Goal: Task Accomplishment & Management: Manage account settings

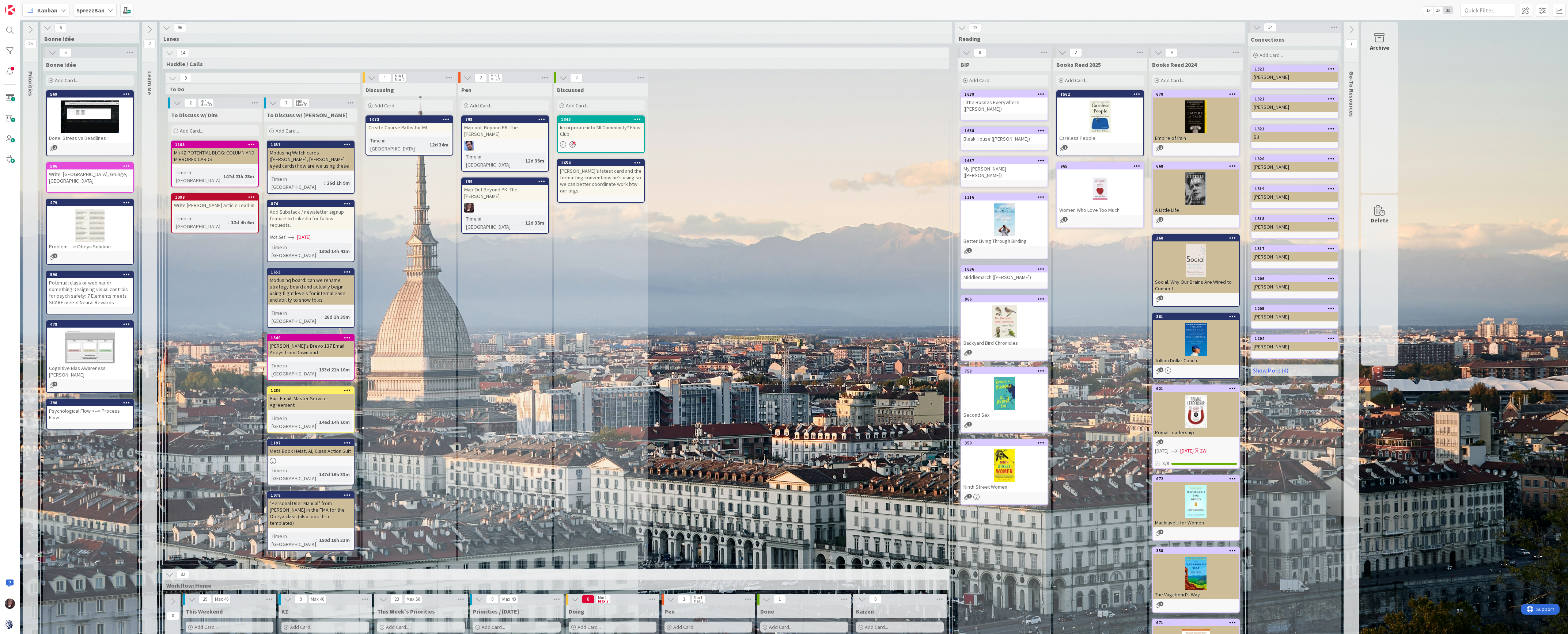
click at [293, 133] on span "Add Card..." at bounding box center [287, 131] width 23 height 6
type textarea "W"
type textarea "x"
type textarea "Wh"
type textarea "x"
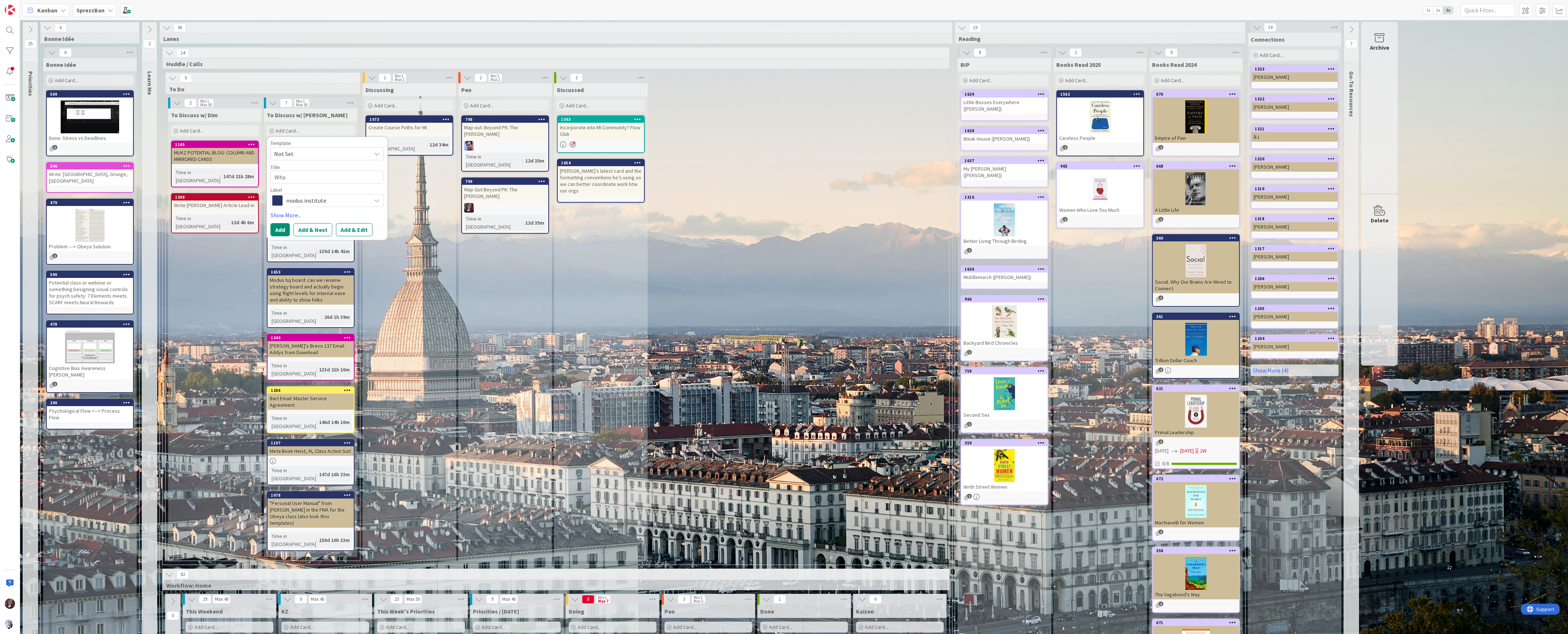
type textarea "What"
type textarea "x"
type textarea "What"
type textarea "x"
type textarea "What i"
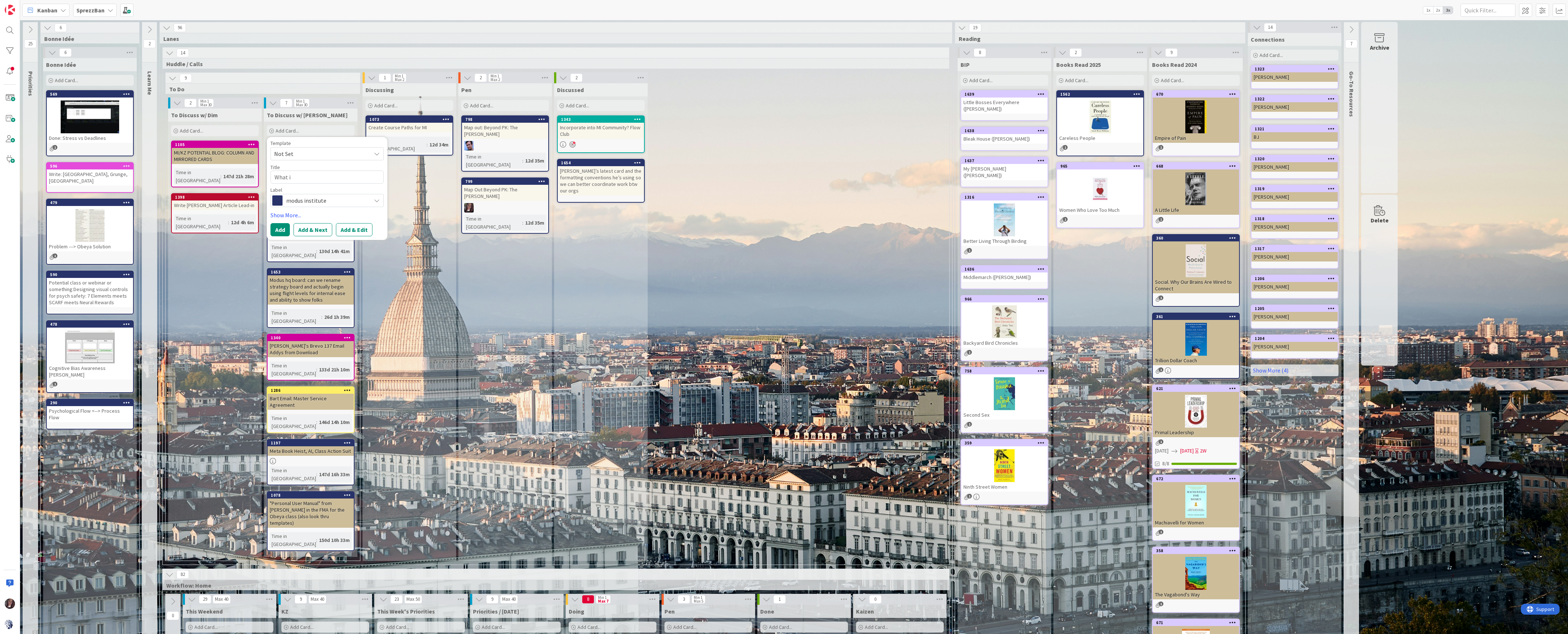
type textarea "x"
type textarea "What is"
type textarea "x"
type textarea "What is"
type textarea "x"
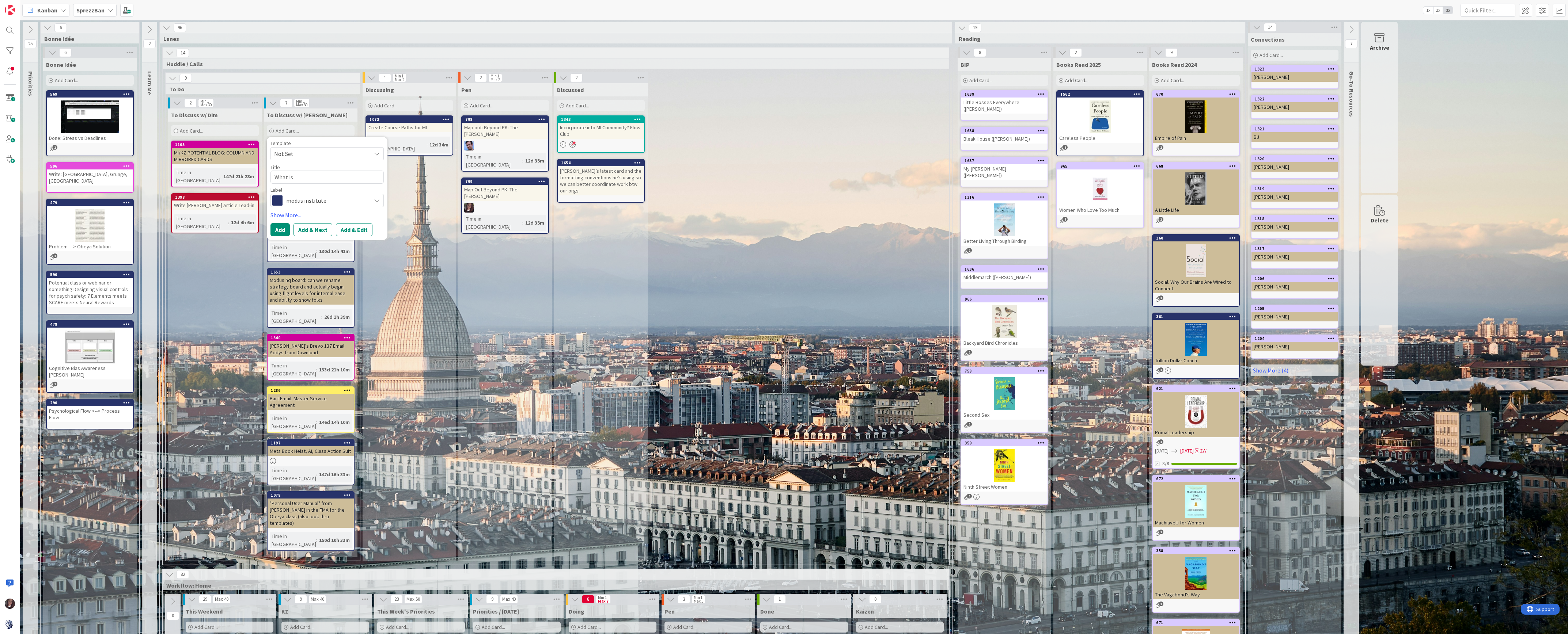
type textarea "What is i"
type textarea "x"
type textarea "What is in"
type textarea "x"
type textarea "What is inc"
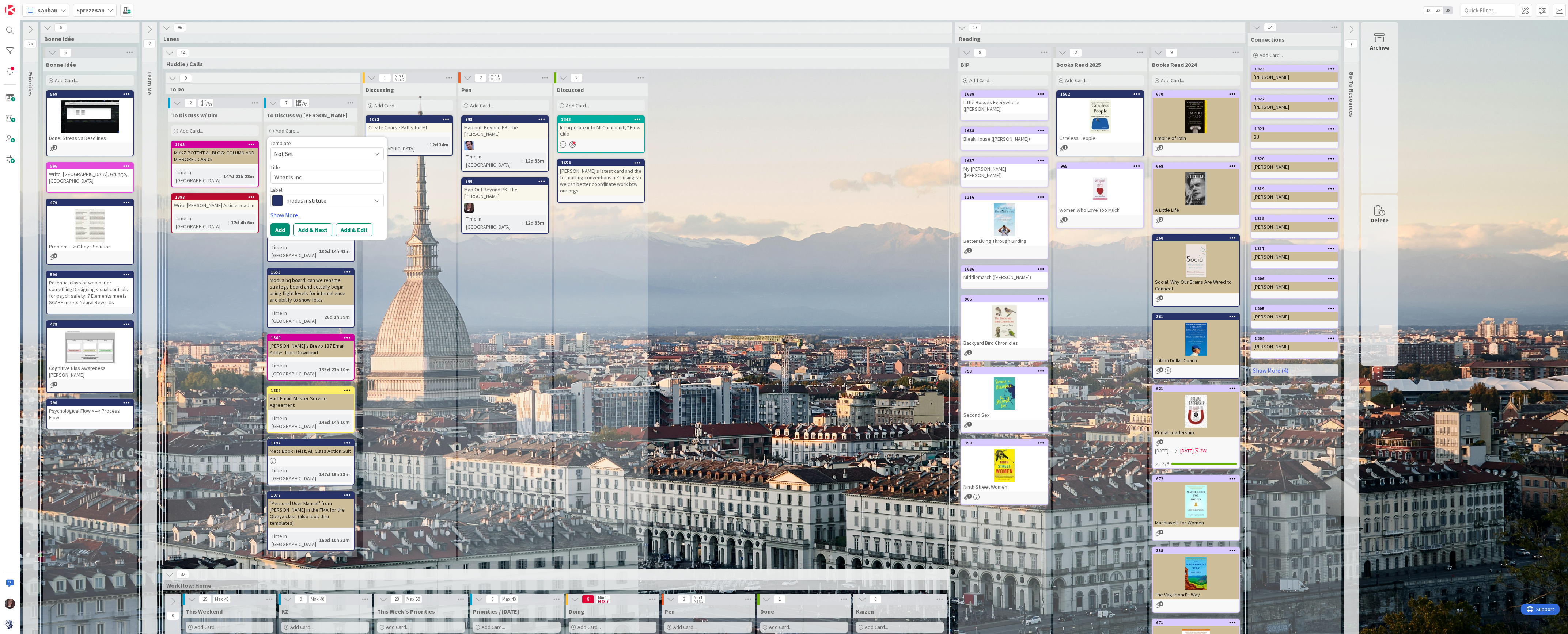
type textarea "x"
type textarea "What is incl"
type textarea "x"
type textarea "What is inclu"
type textarea "x"
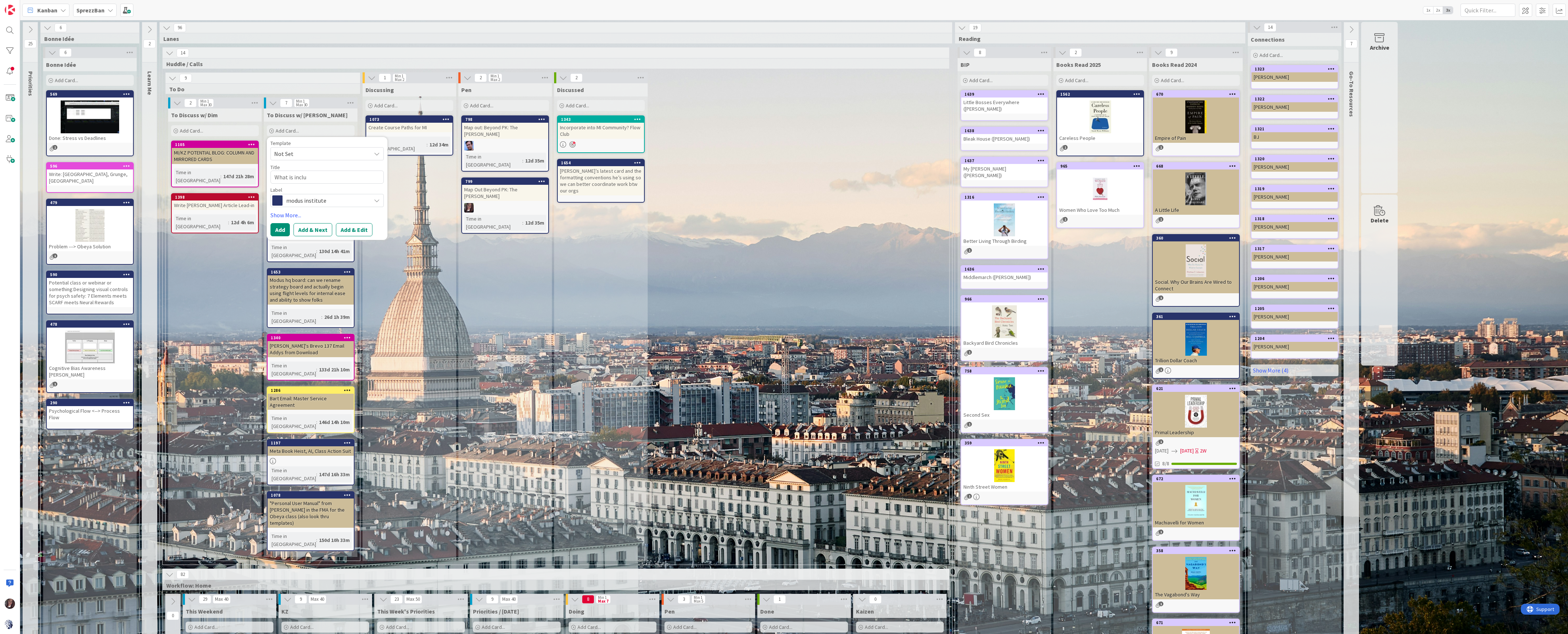
type textarea "What is includ"
type textarea "x"
type textarea "What is include"
type textarea "x"
type textarea "What is included"
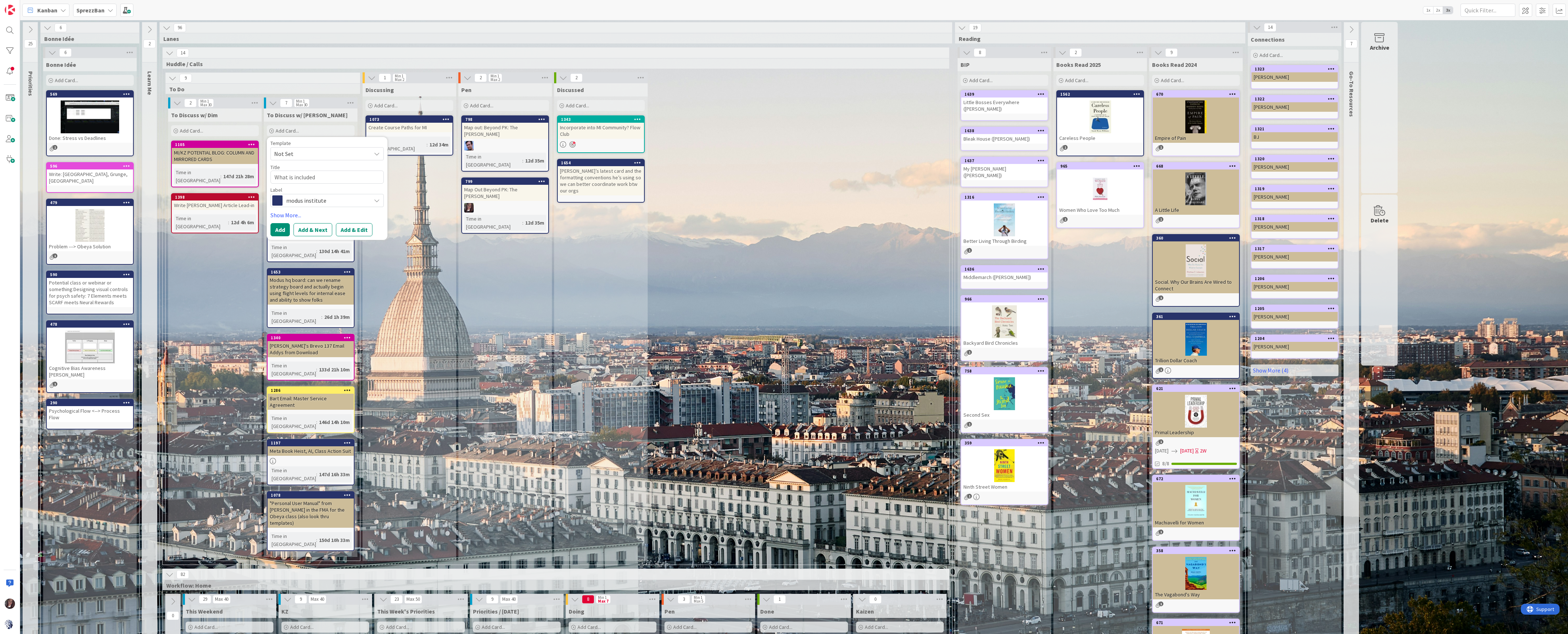
type textarea "x"
type textarea "What is included"
type textarea "x"
type textarea "What is included w"
type textarea "x"
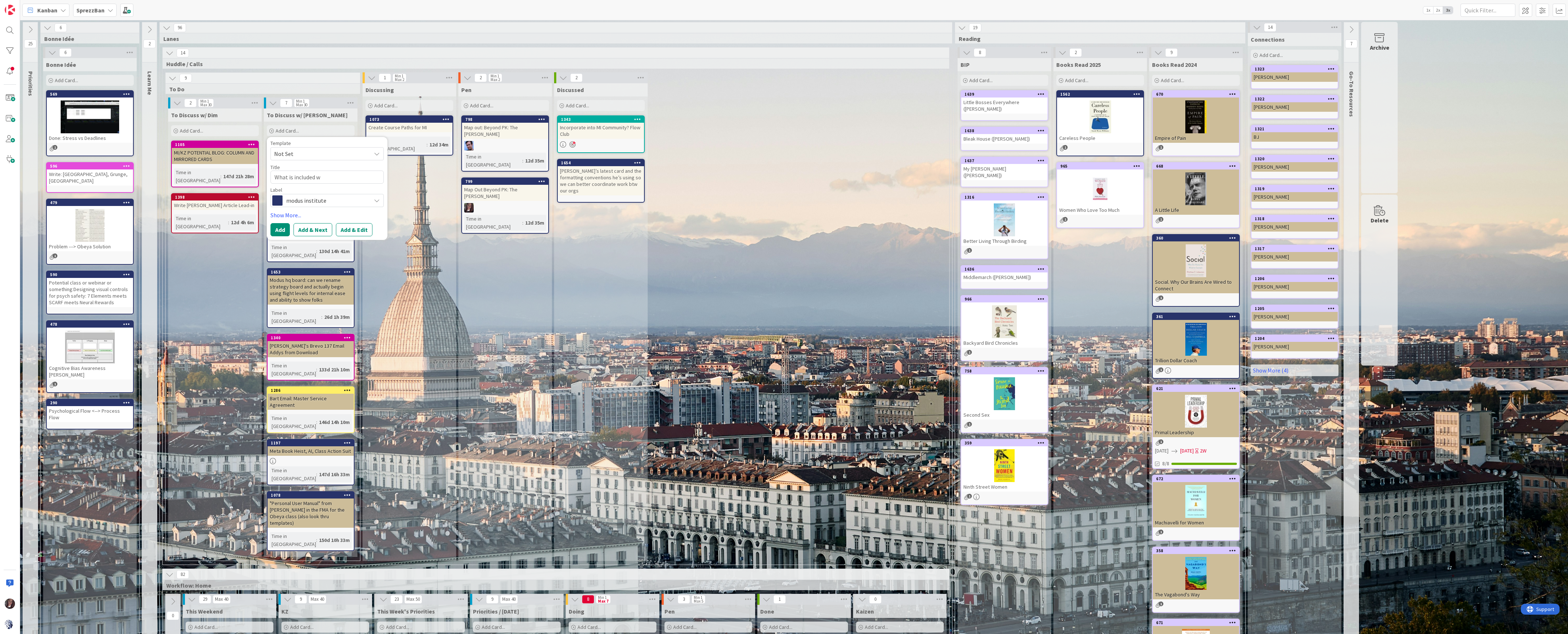
type textarea "What is included wi"
type textarea "x"
type textarea "What is included wit"
type textarea "x"
type textarea "What is included with"
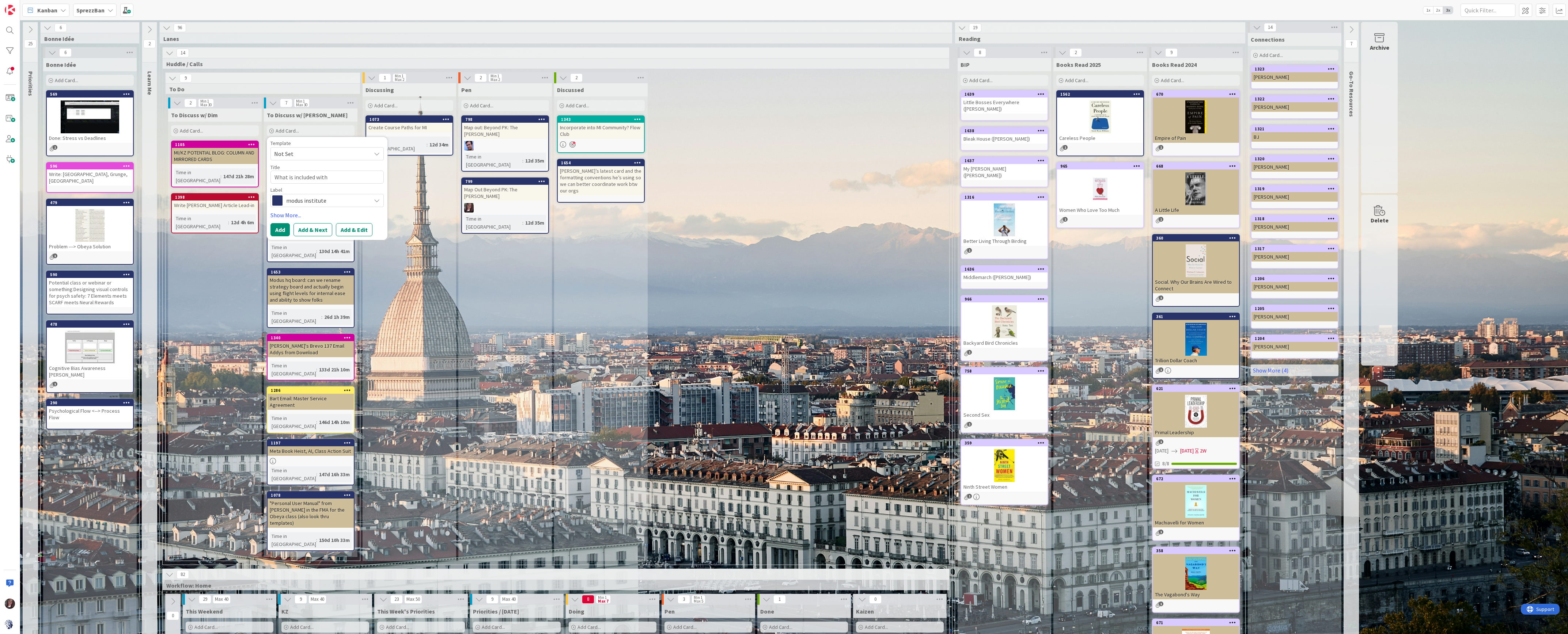
type textarea "x"
type textarea "What is included with"
type textarea "x"
type textarea "What is included with L"
type textarea "x"
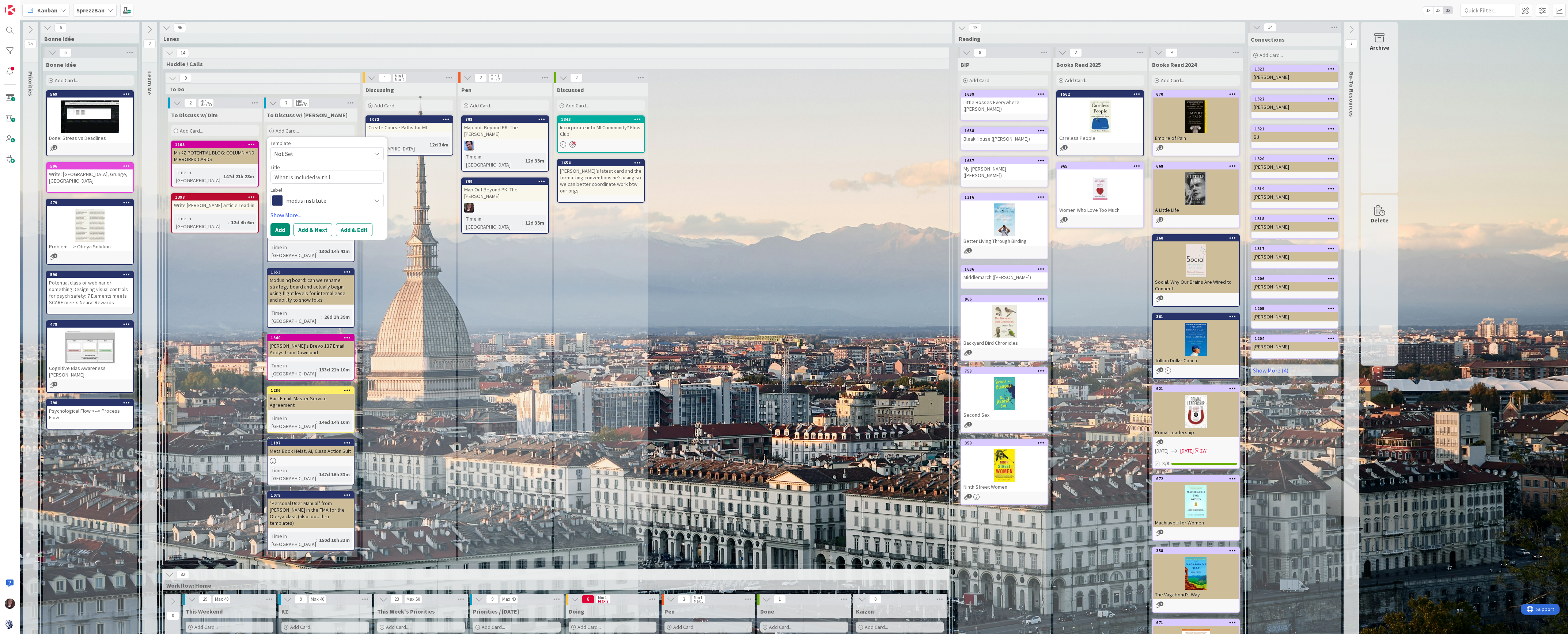
type textarea "What is included with LA"
type textarea "x"
type textarea "What is included with [PERSON_NAME]"
type textarea "x"
type textarea "What is included with LAVM"
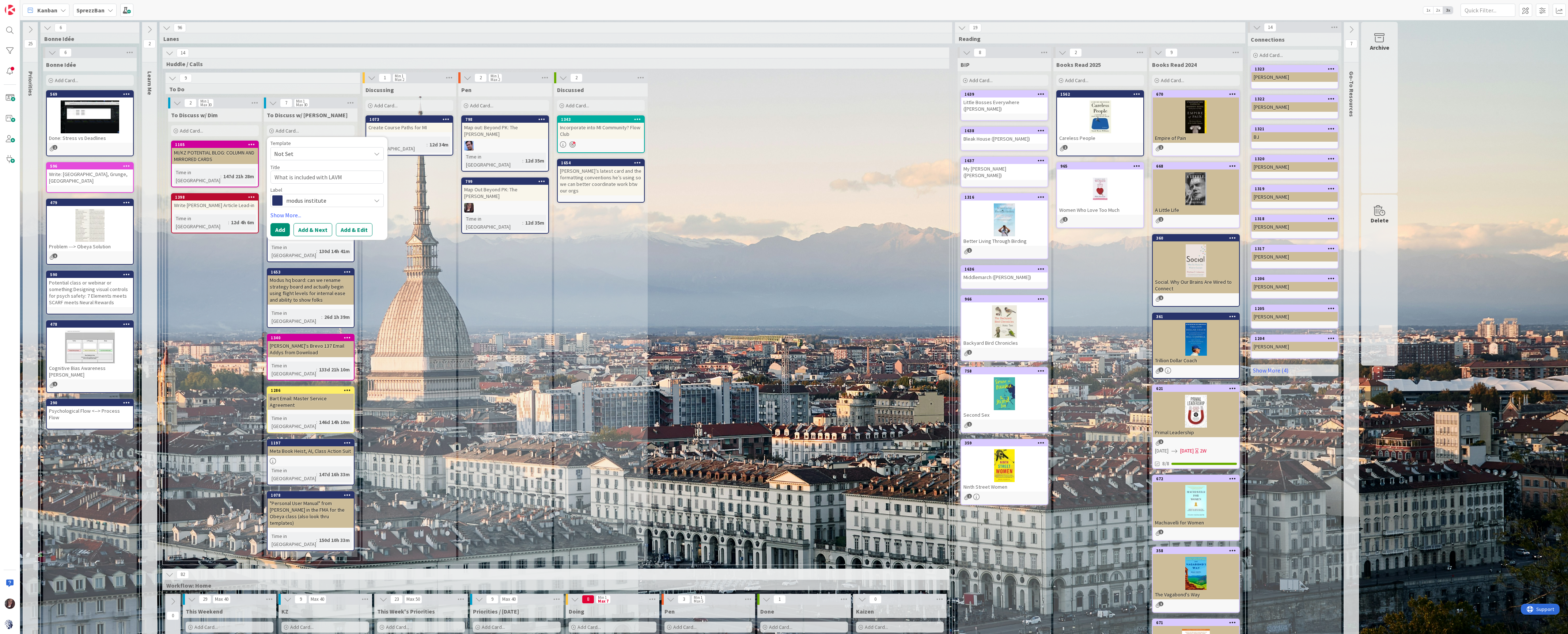
type textarea "x"
type textarea "What is included with LAVM"
type textarea "x"
type textarea "What is included with LAVM s"
type textarea "x"
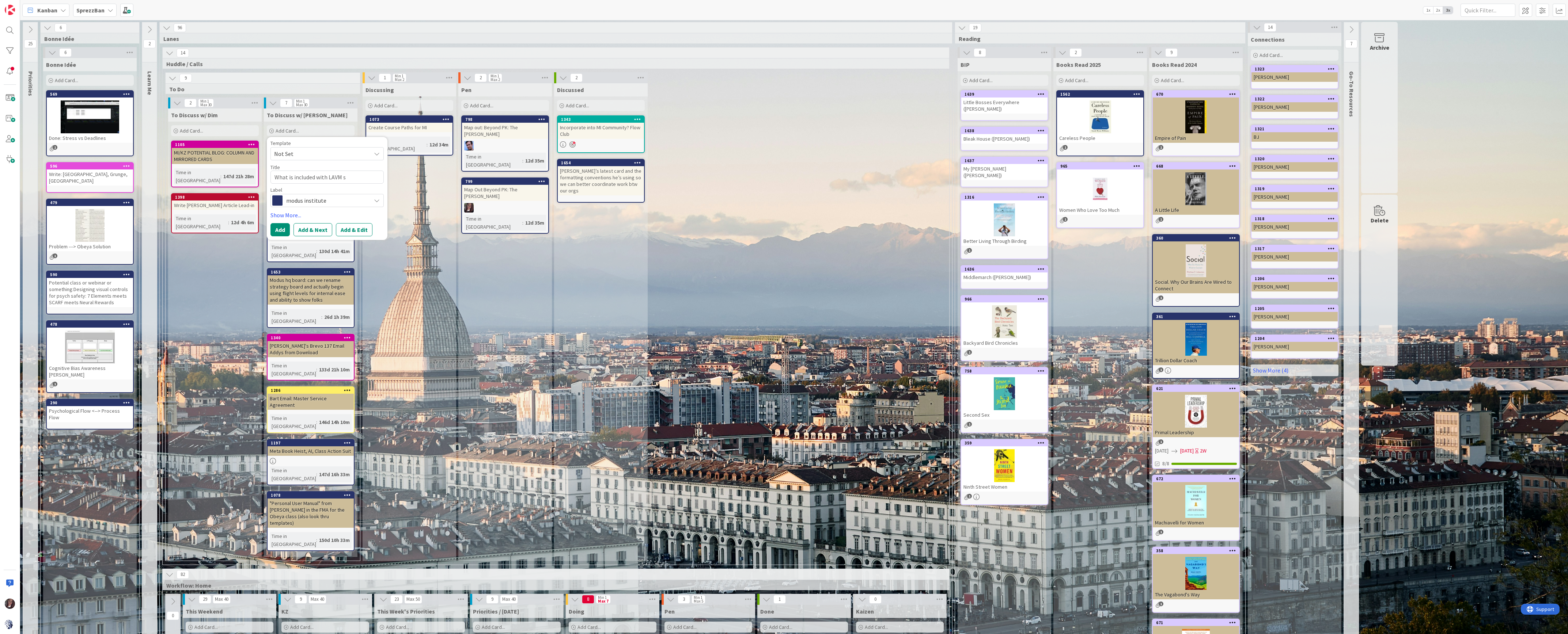
type textarea "What is included with LAVM su"
type textarea "x"
type textarea "What is included with LAVM sub"
type textarea "x"
type textarea "What is included with LAVM su"
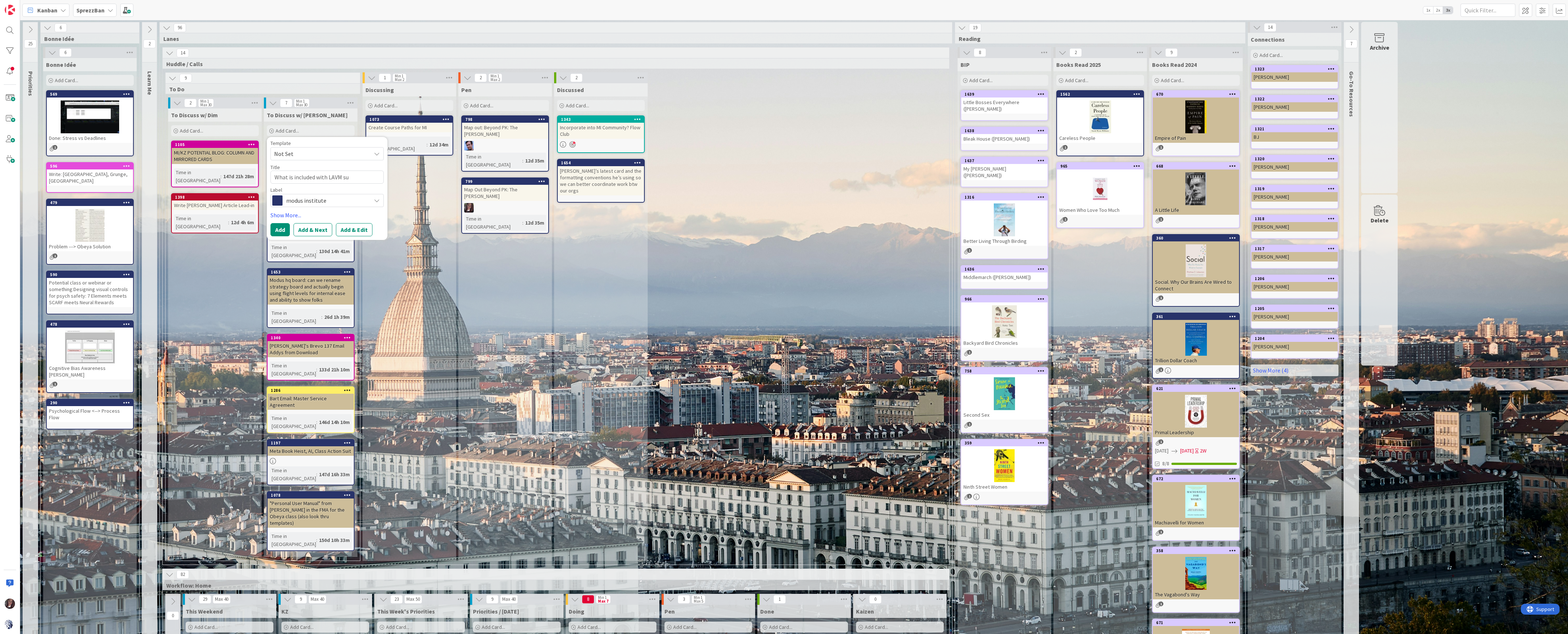
type textarea "x"
type textarea "What is included with LAVM s"
type textarea "x"
type textarea "What is included with LAVM"
type textarea "x"
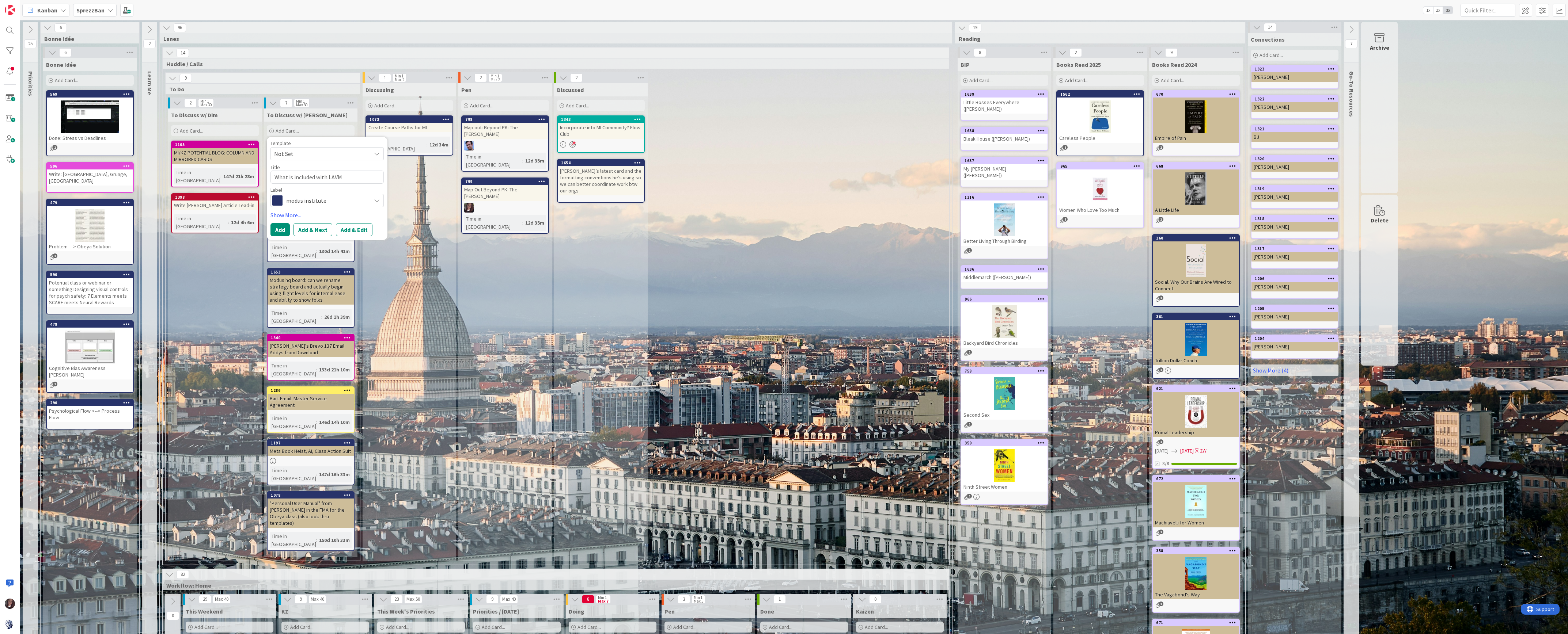
type textarea "What is included with LAVM"
type textarea "x"
type textarea "What is included with LAVM"
type textarea "x"
type textarea "What is included with LAVM r"
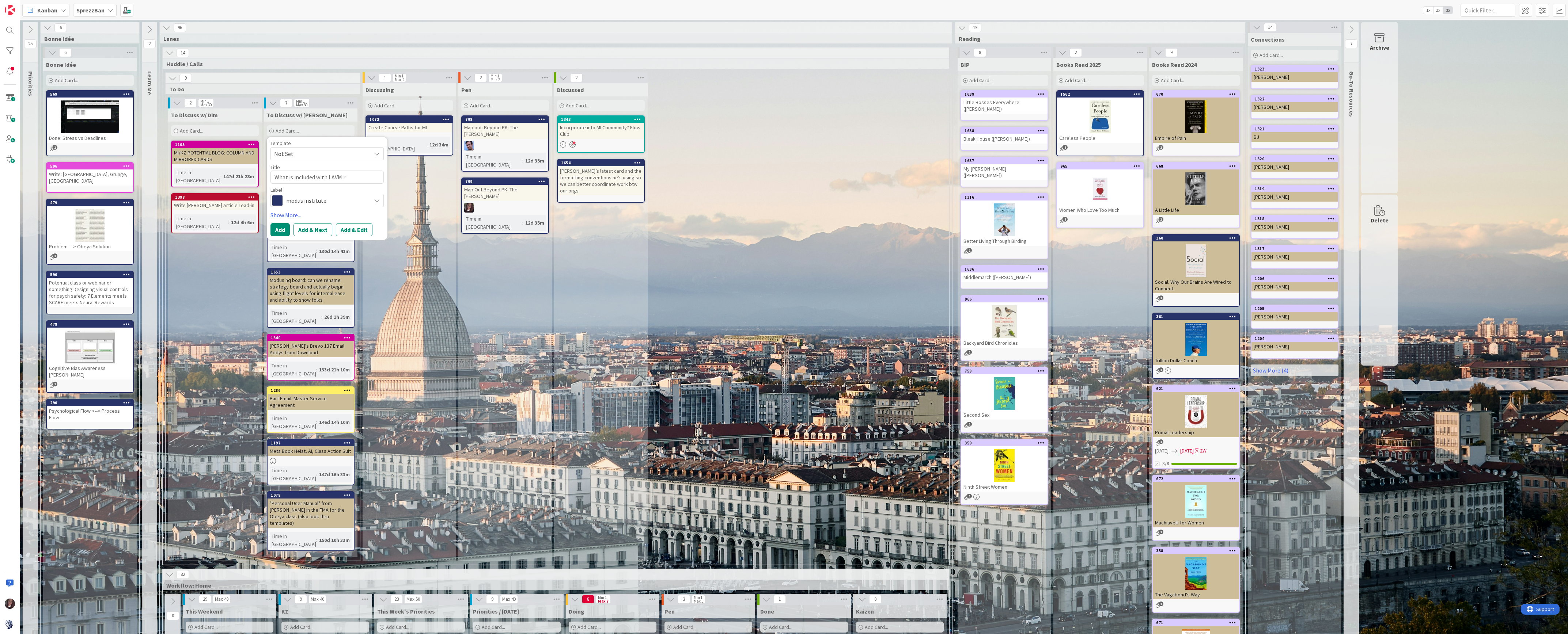
type textarea "x"
type textarea "What is included with LAVM re"
type textarea "x"
type textarea "What is included with LAVM reg"
click at [276, 223] on button "Add" at bounding box center [280, 229] width 19 height 13
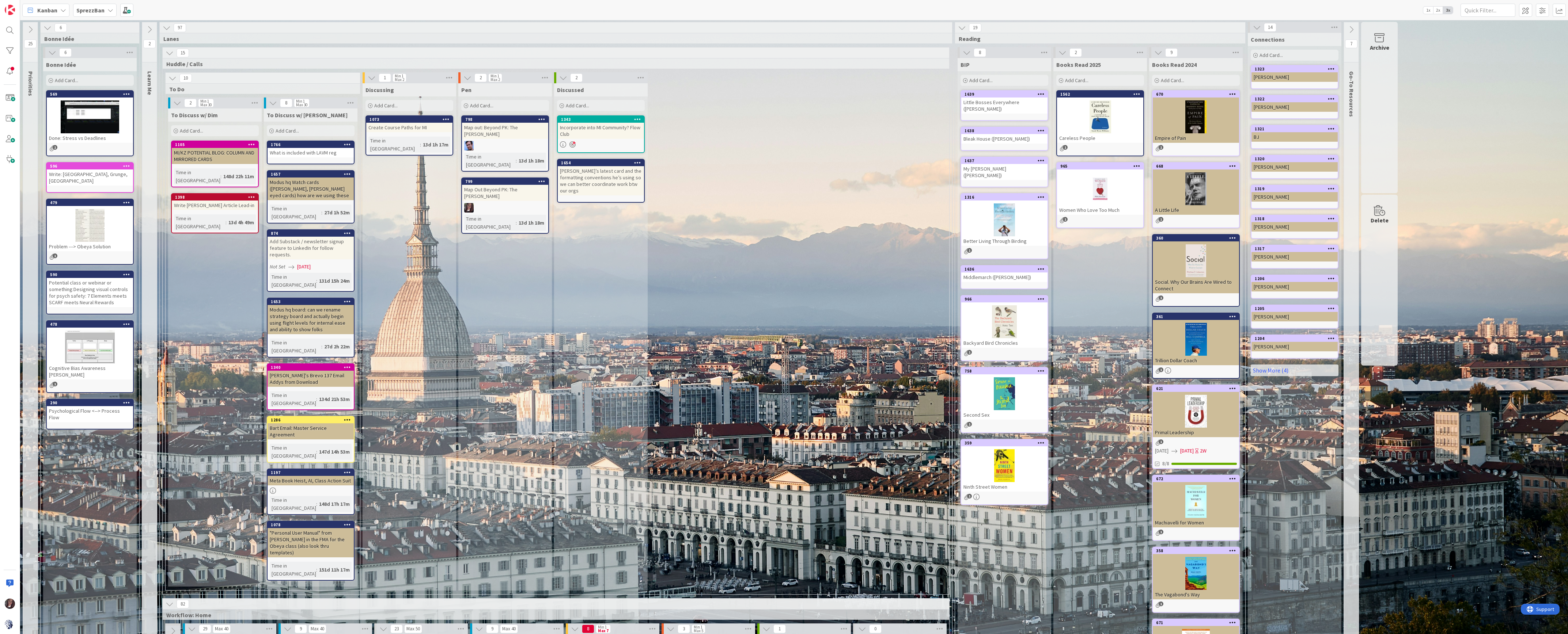
click at [298, 129] on span "Add Card..." at bounding box center [287, 131] width 23 height 6
type textarea "R"
type textarea "x"
type textarea "Ro"
type textarea "x"
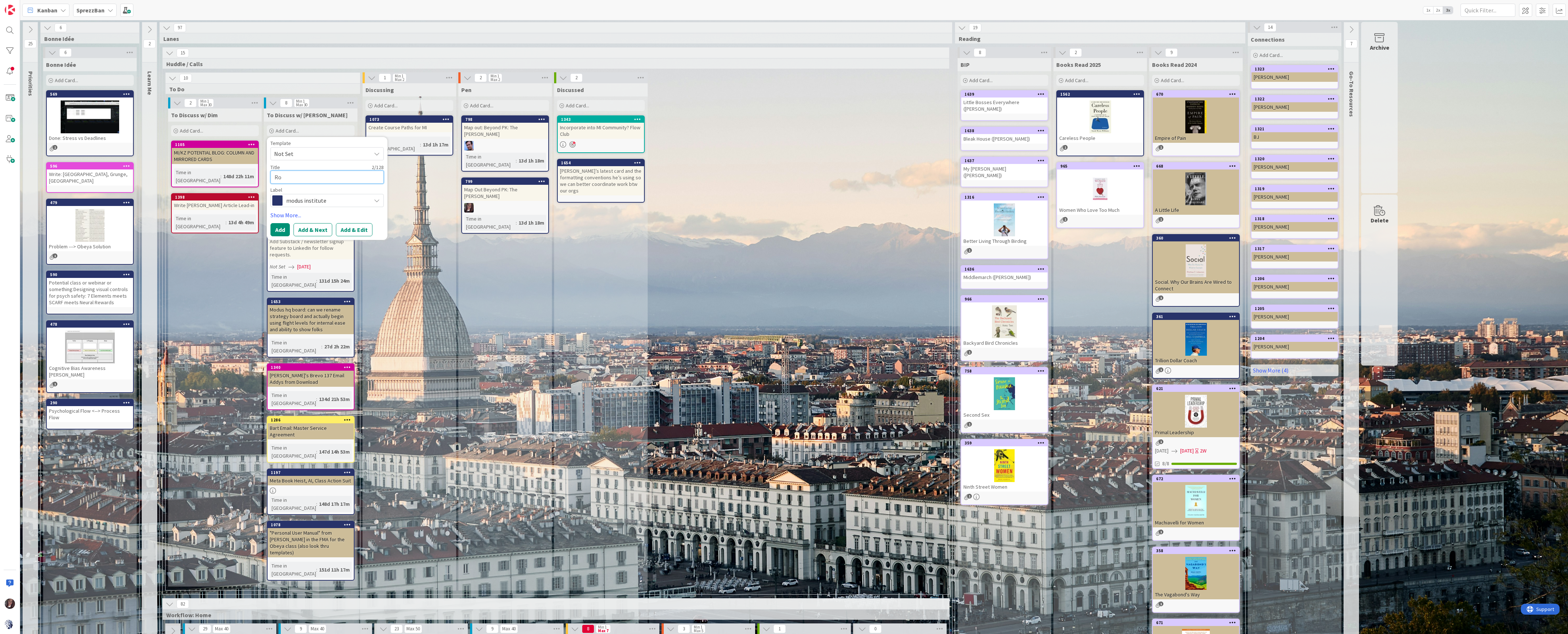
type textarea "[PERSON_NAME]"
type textarea "x"
type textarea "[PERSON_NAME]"
type textarea "x"
type textarea "[PERSON_NAME]"
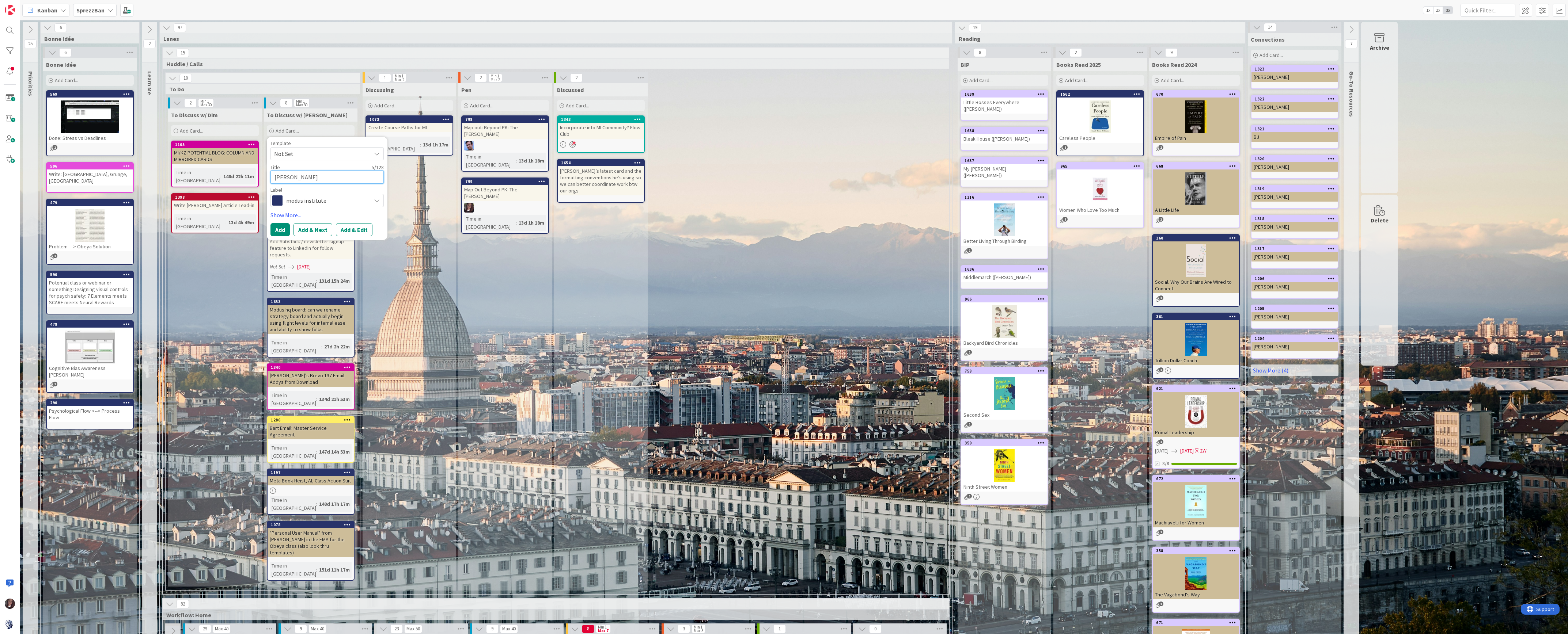
type textarea "x"
type textarea "[PERSON_NAME]"
type textarea "x"
type textarea "[PERSON_NAME]:"
type textarea "x"
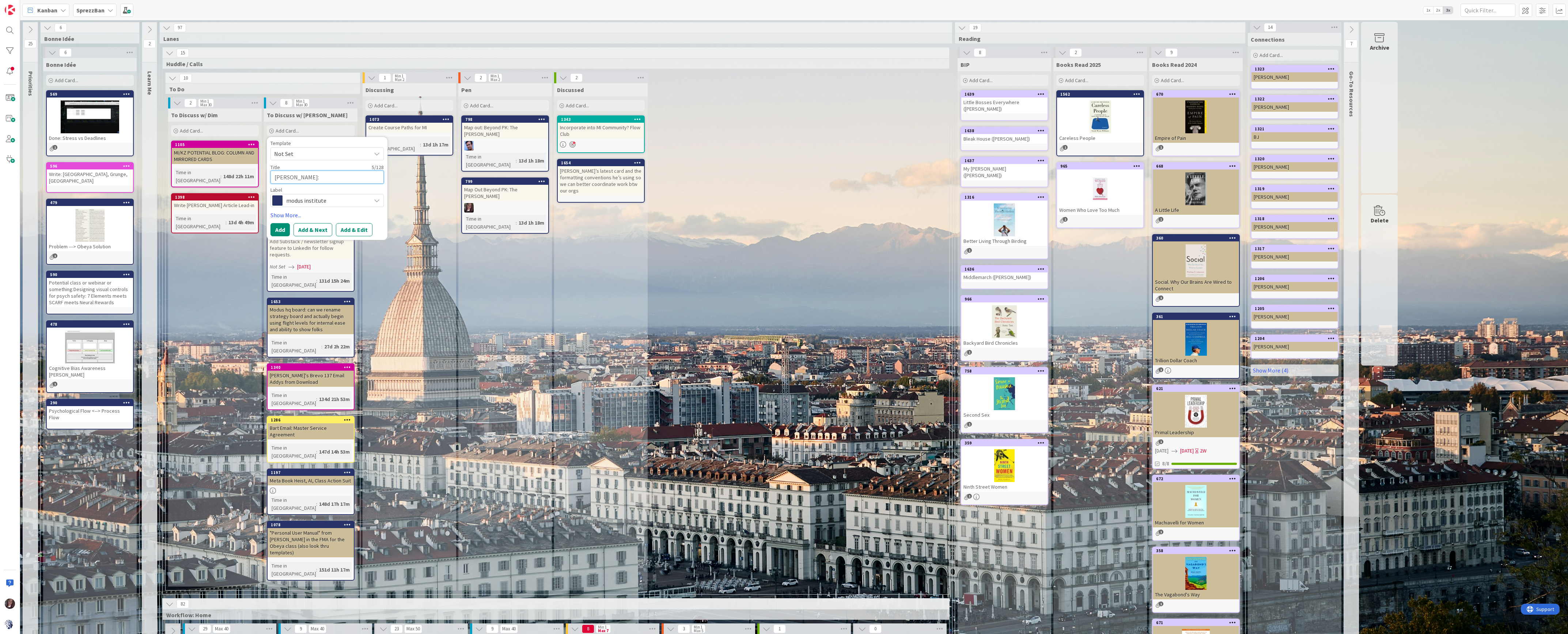
type textarea "[PERSON_NAME]:"
type textarea "x"
type textarea "[PERSON_NAME]: u"
type textarea "x"
type textarea "[PERSON_NAME]: up"
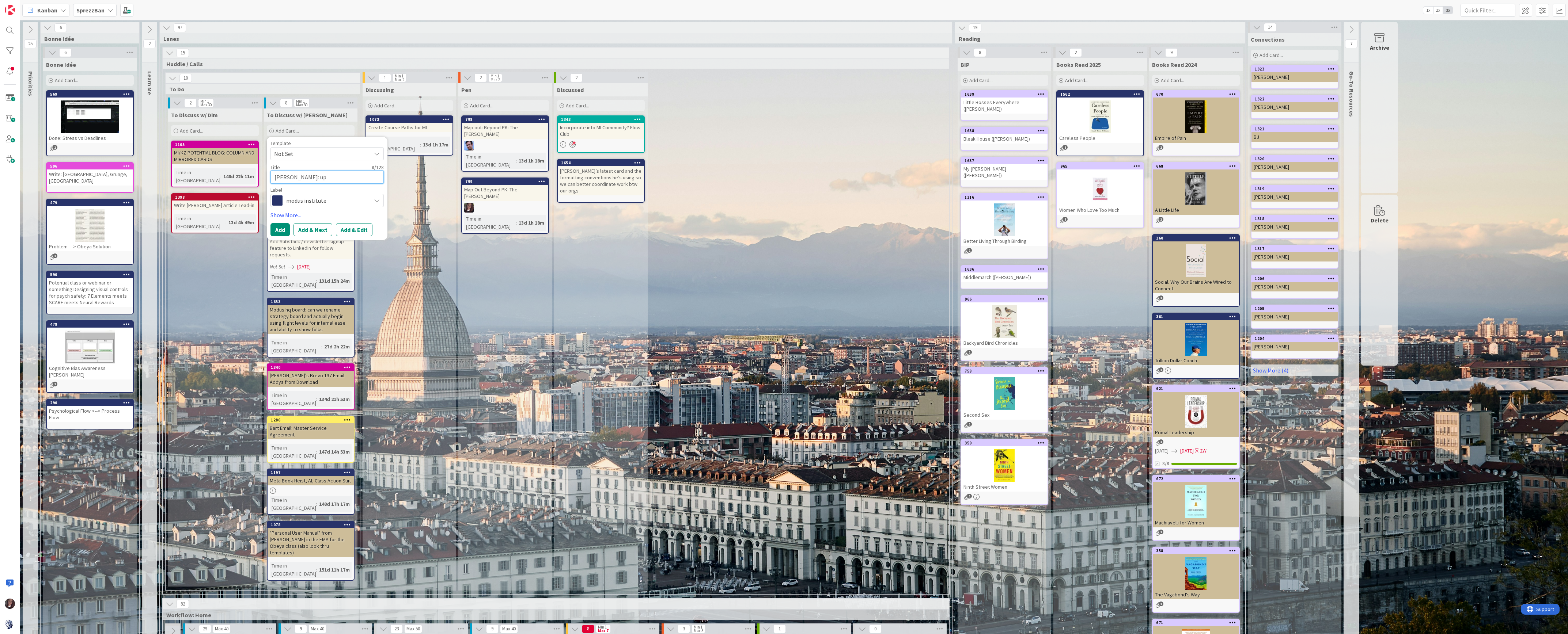
type textarea "x"
type textarea "[PERSON_NAME]: upd"
type textarea "x"
type textarea "[PERSON_NAME]: upda"
type textarea "x"
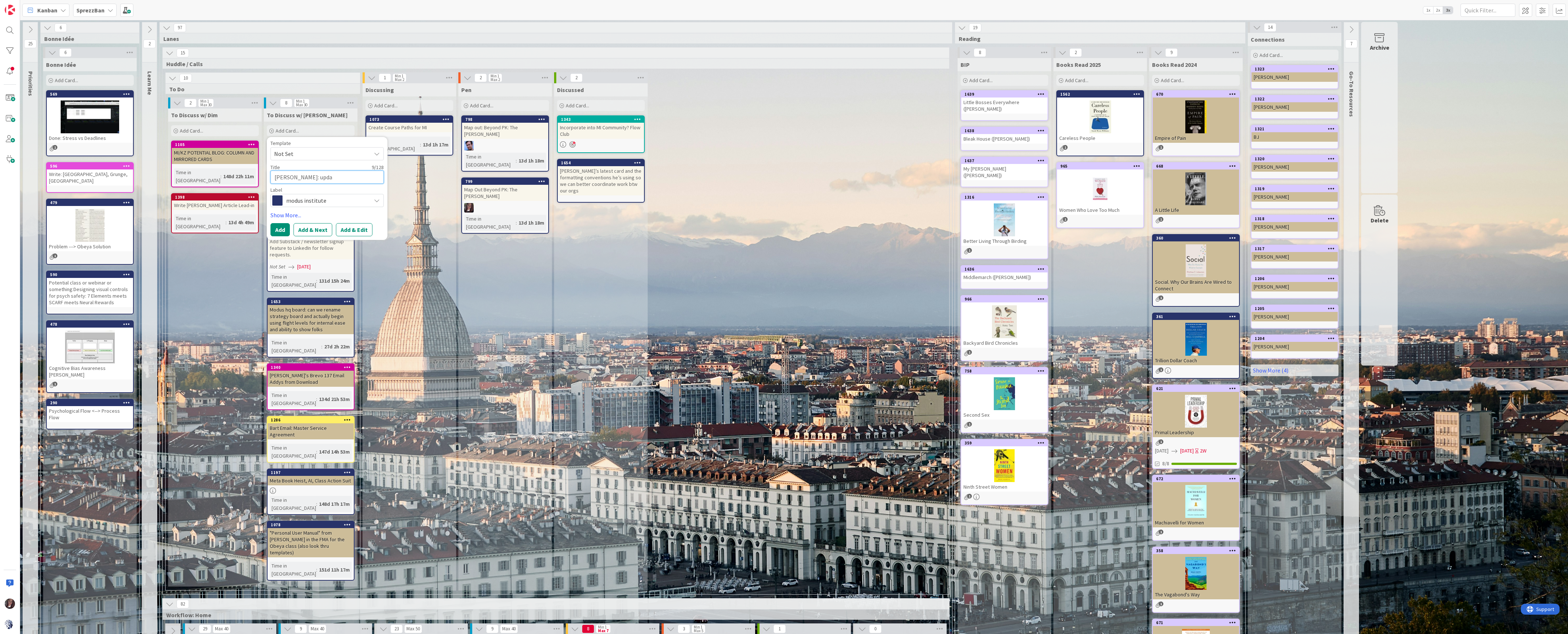
type textarea "[PERSON_NAME]: updat"
type textarea "x"
type textarea "[PERSON_NAME]: update"
click at [298, 197] on span "modus institute" at bounding box center [327, 200] width 81 height 10
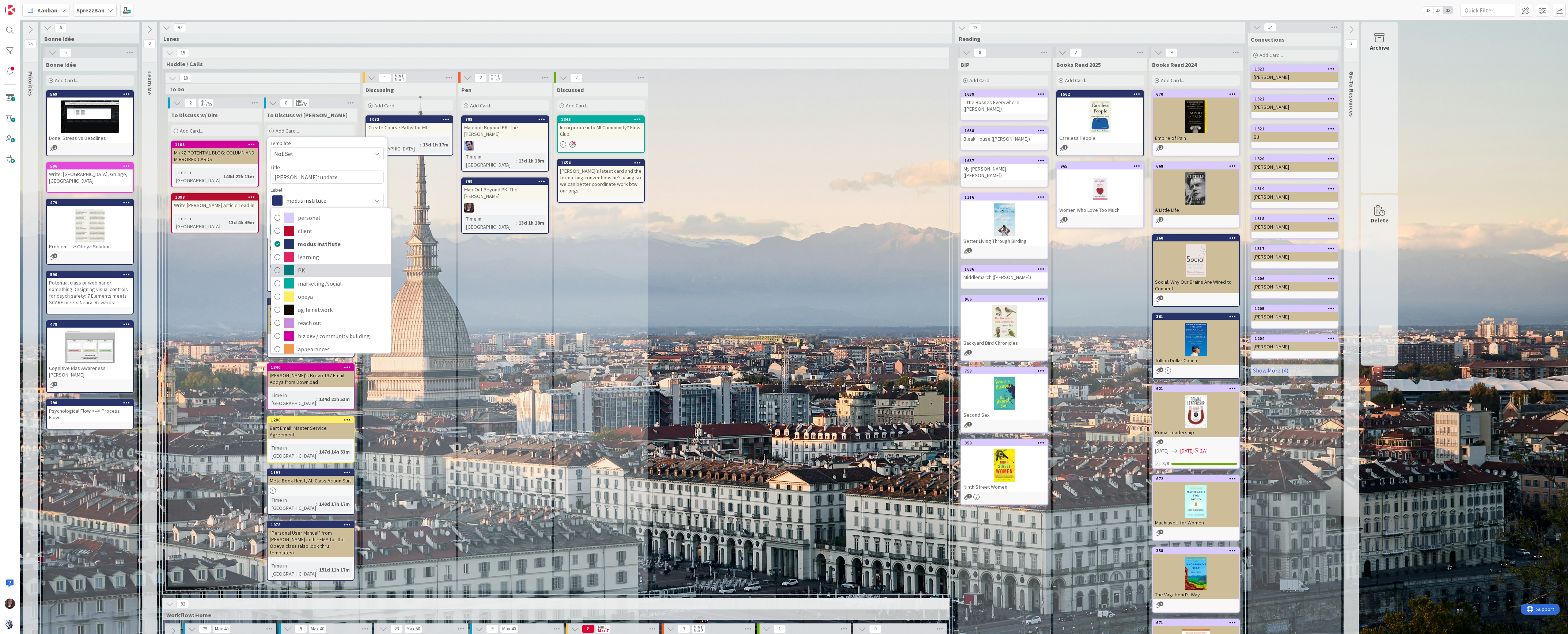
click at [276, 268] on icon at bounding box center [277, 270] width 6 height 11
type textarea "x"
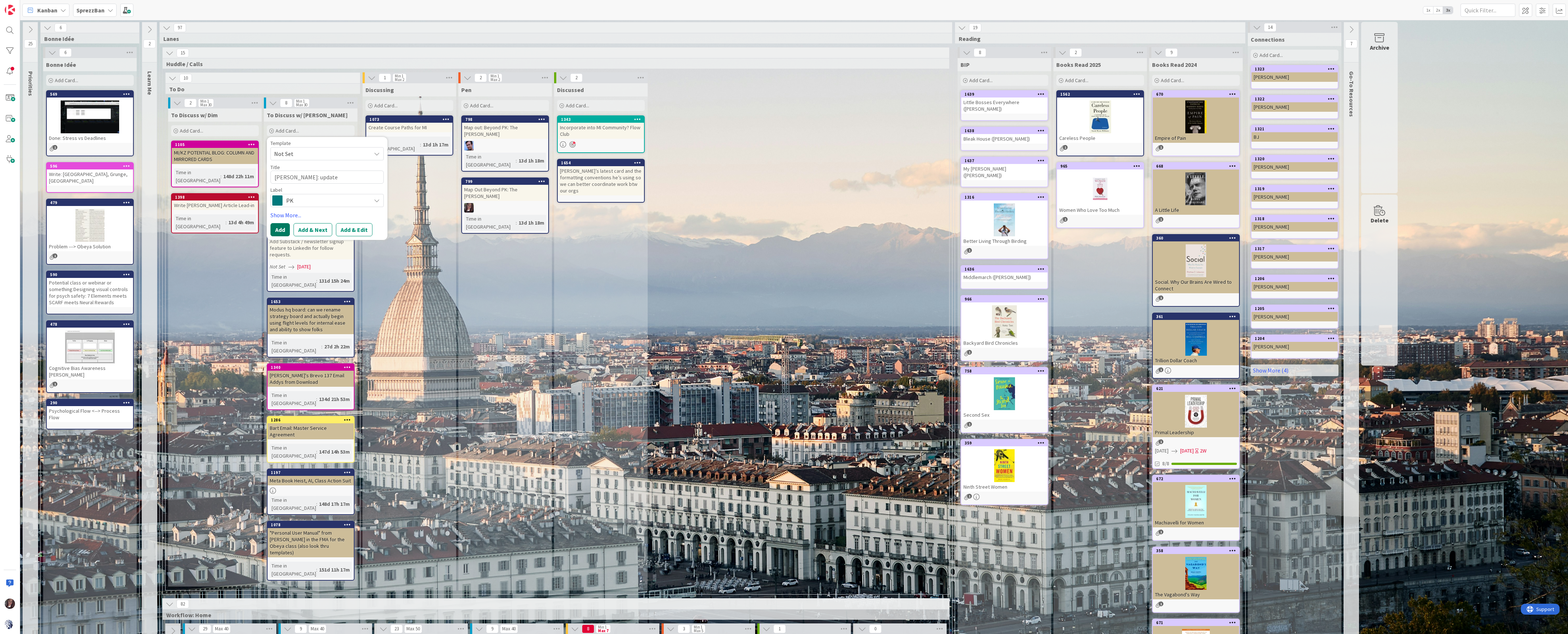
click at [278, 226] on button "Add" at bounding box center [280, 229] width 19 height 13
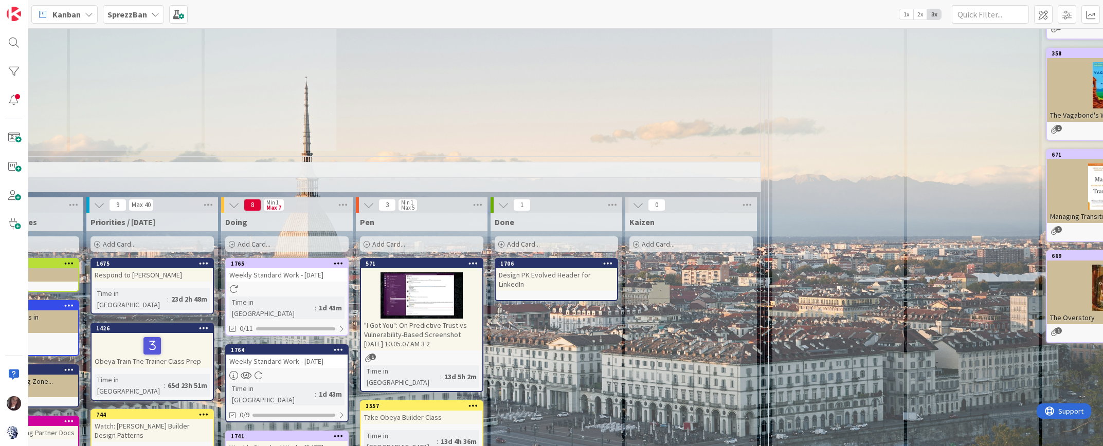
scroll to position [727, 575]
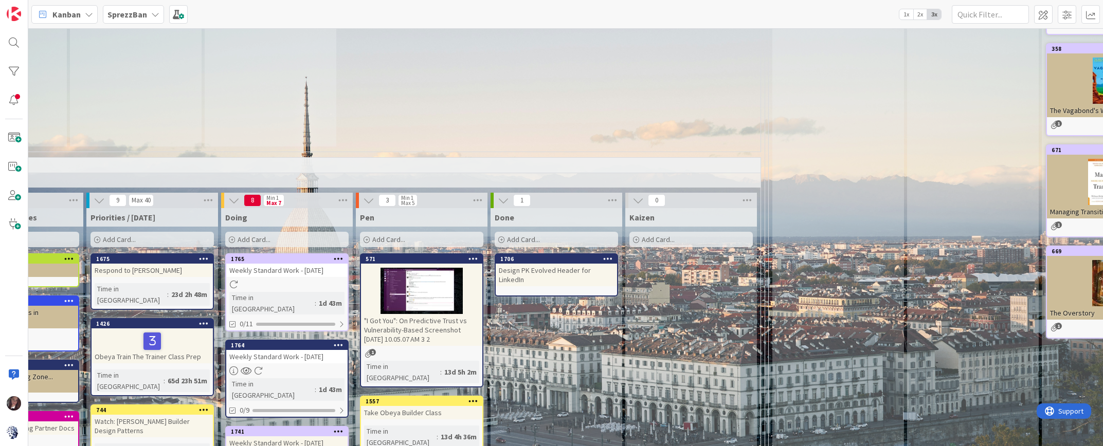
click at [410, 232] on div "Add Card..." at bounding box center [421, 239] width 123 height 15
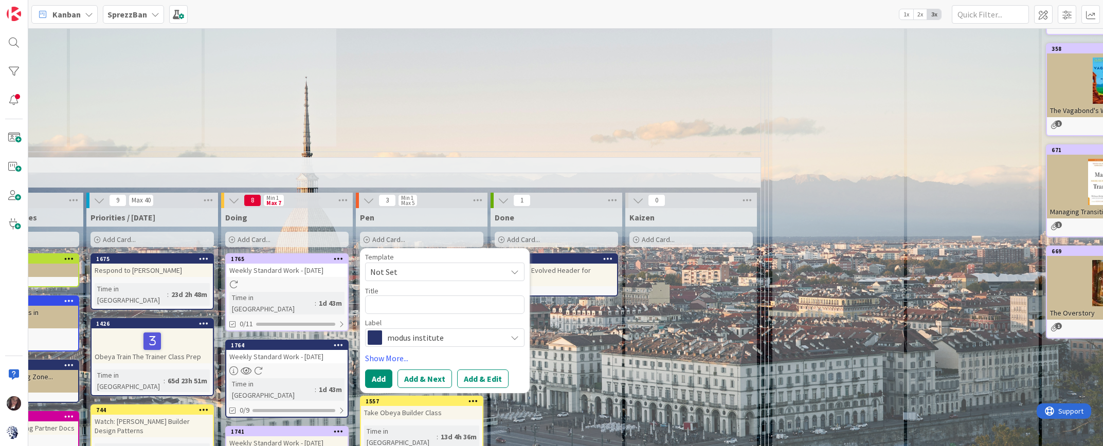
type textarea "J"
type textarea "x"
type textarea "Jo"
type textarea "x"
type textarea "Joh"
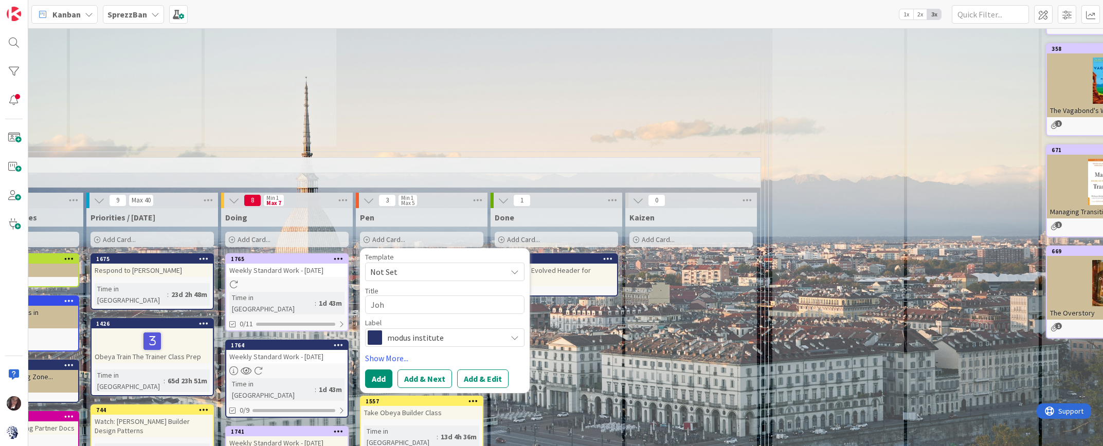
type textarea "x"
type textarea "[PERSON_NAME]"
type textarea "x"
type textarea "[PERSON_NAME]"
type textarea "x"
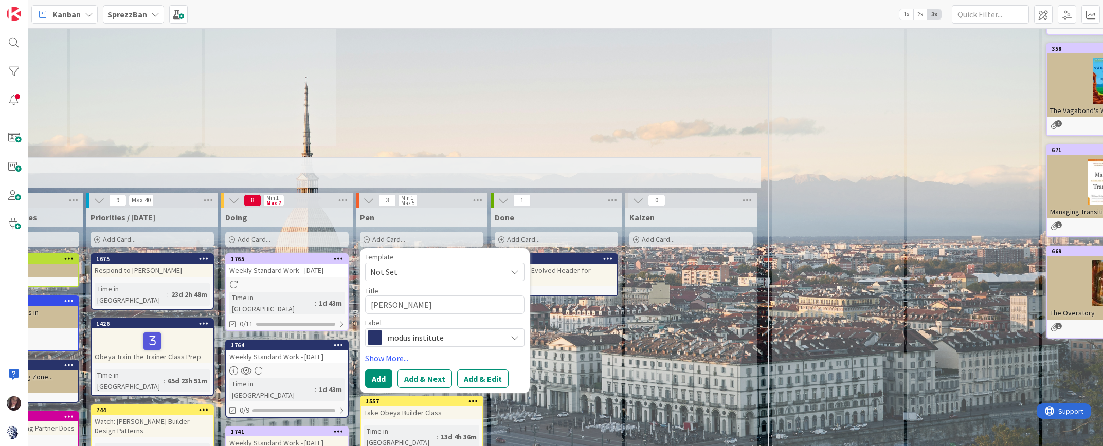
type textarea "[PERSON_NAME]"
type textarea "x"
type textarea "[PERSON_NAME]"
type textarea "x"
type textarea "[PERSON_NAME]"
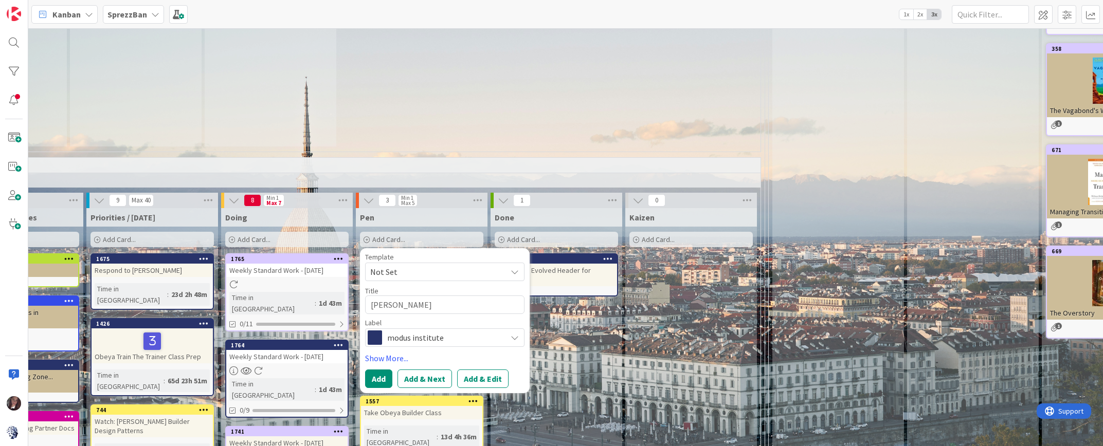
type textarea "x"
type textarea "[PERSON_NAME]"
type textarea "x"
type textarea "[PERSON_NAME] C"
type textarea "x"
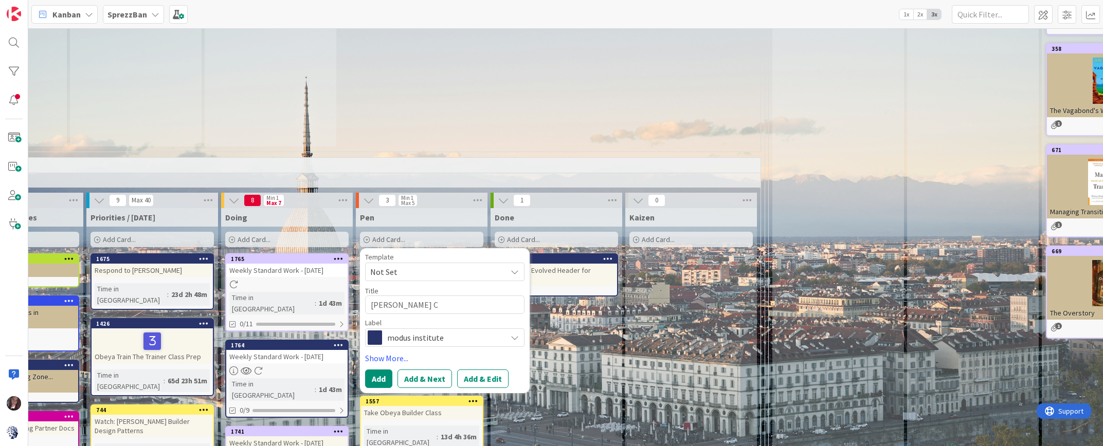
type textarea "[PERSON_NAME] Cl"
type textarea "x"
type textarea "[PERSON_NAME] Cla"
type textarea "x"
type textarea "[PERSON_NAME] Clai"
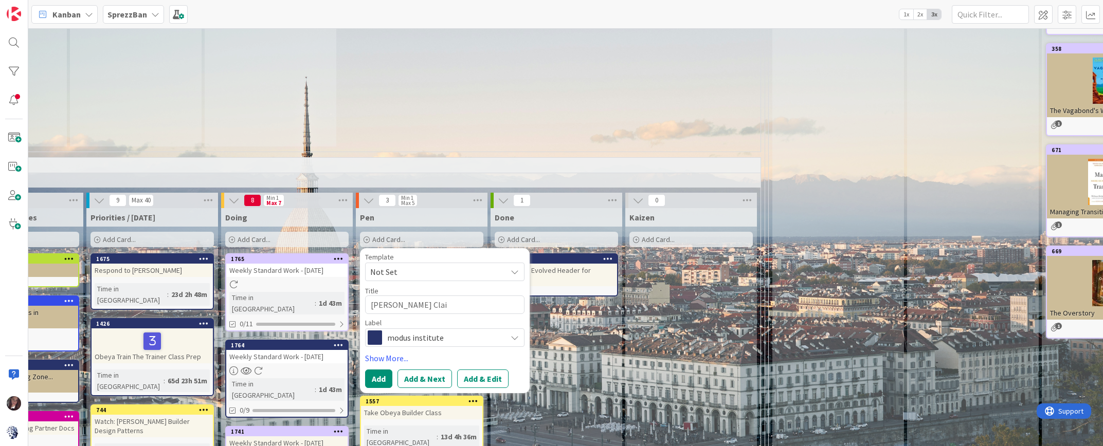
type textarea "x"
type textarea "[PERSON_NAME] Claim"
type textarea "x"
type textarea "[PERSON_NAME] Claim:"
type textarea "x"
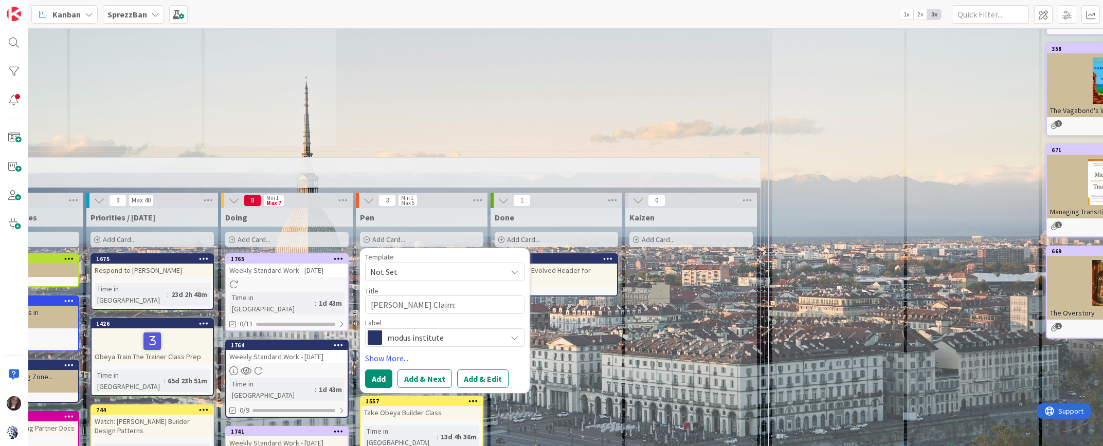
type textarea "[PERSON_NAME] Claim: A"
type textarea "x"
type textarea "[PERSON_NAME] Claim: Aw"
type textarea "x"
type textarea "[PERSON_NAME] Claim: Awa"
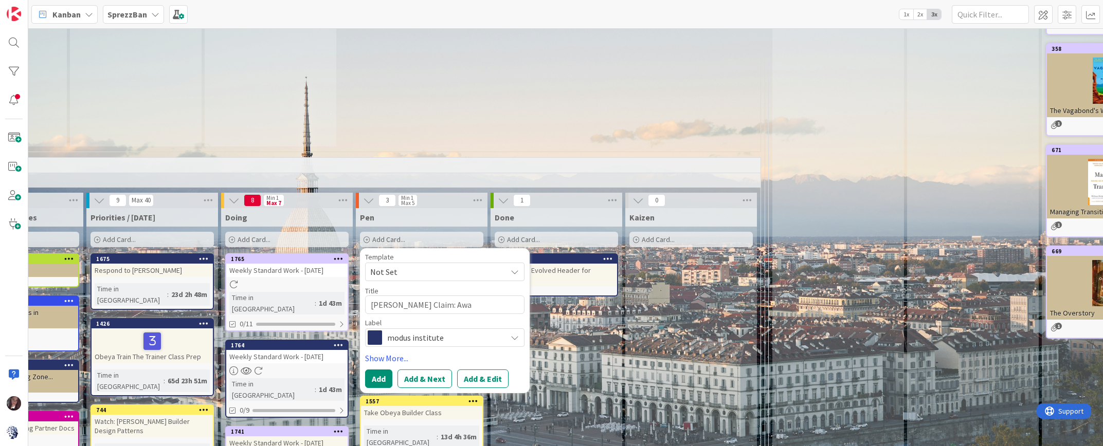
type textarea "x"
type textarea "[PERSON_NAME] Claim: Awai"
type textarea "x"
type textarea "[PERSON_NAME] Claim: Await"
type textarea "x"
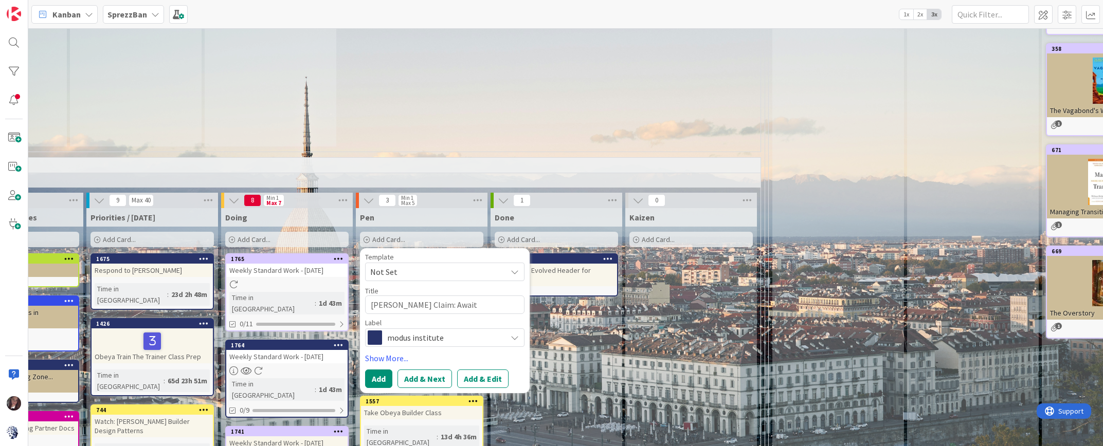
type textarea "[PERSON_NAME] Claim: Awaiti"
type textarea "x"
type textarea "[PERSON_NAME] Claim: Awaiting"
type textarea "x"
type textarea "[PERSON_NAME] Claim: Awaiting"
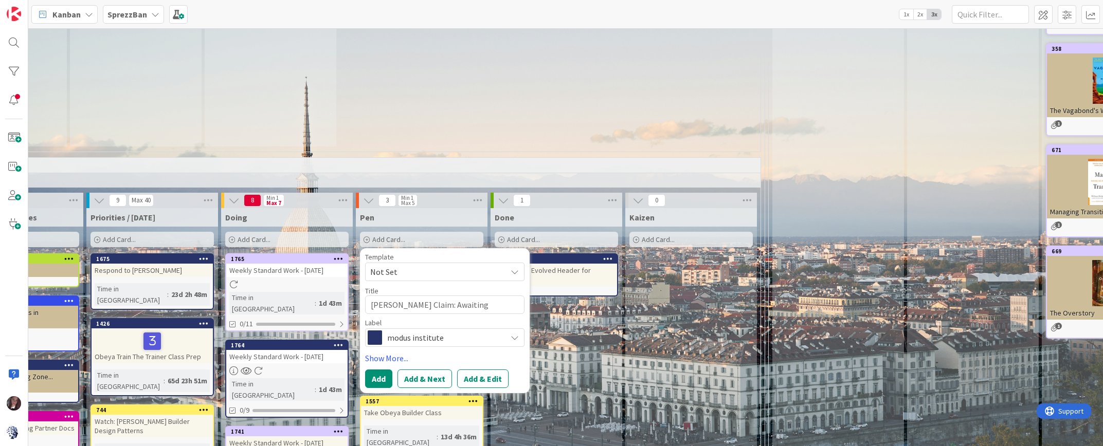
type textarea "x"
type textarea "[PERSON_NAME] Claim: Awaiting S"
type textarea "x"
type textarea "[PERSON_NAME] Claim: Awaiting Sh"
type textarea "x"
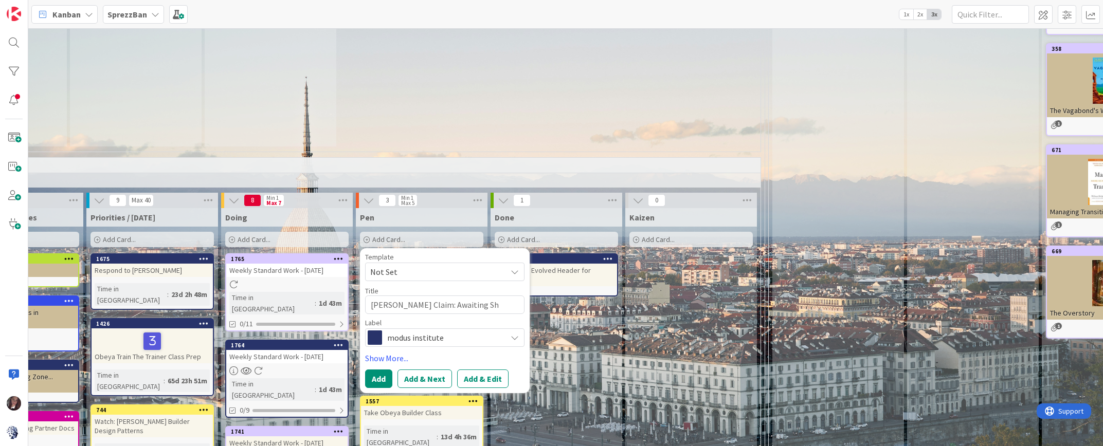
type textarea "[PERSON_NAME] Claim: Awaiting [PERSON_NAME]"
type textarea "x"
type textarea "[PERSON_NAME] Claim: Awaiting Ship"
type textarea "x"
type textarea "[PERSON_NAME] Claim: Awaiting [PERSON_NAME]"
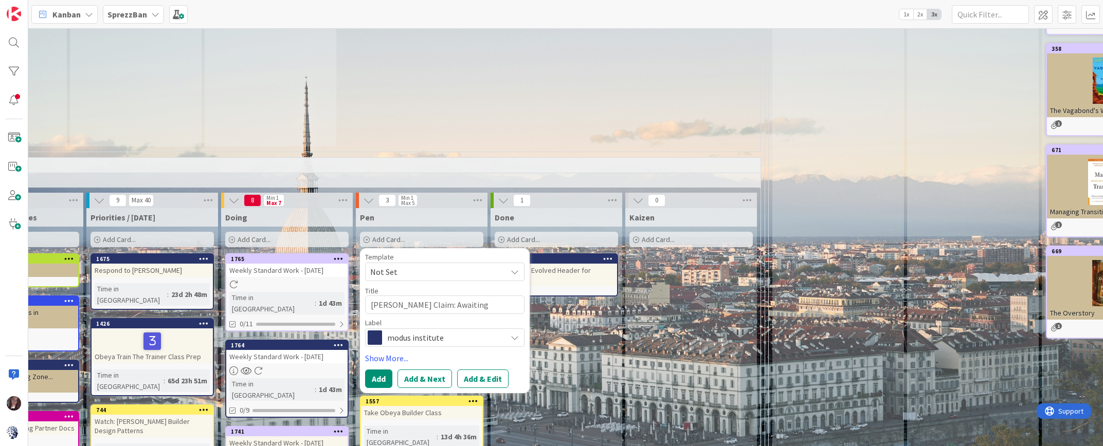
type textarea "x"
type textarea "[PERSON_NAME] Claim: Awaiting Shippi"
type textarea "x"
type textarea "[PERSON_NAME] Claim: Awaiting Shippin"
type textarea "x"
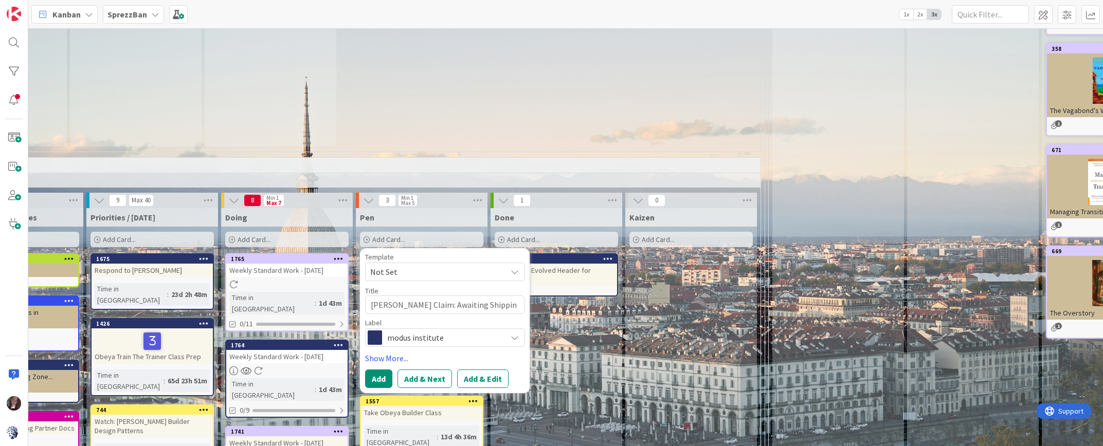
type textarea "[PERSON_NAME] Claim: Awaiting Shipping"
type textarea "x"
type textarea "[PERSON_NAME] Claim: Awaiting Shipping"
type textarea "x"
type textarea "[PERSON_NAME] Claim: Awaiting Shipping #"
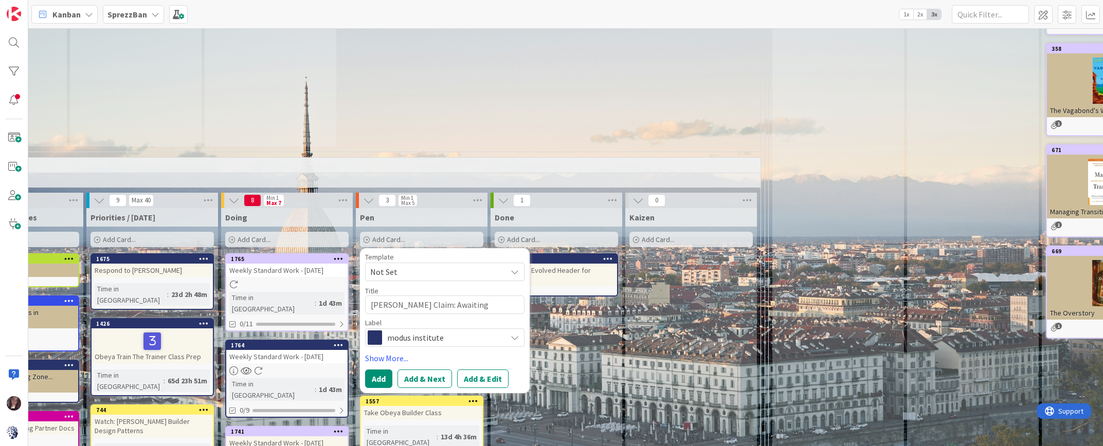
click at [414, 331] on span "modus institute" at bounding box center [444, 338] width 114 height 14
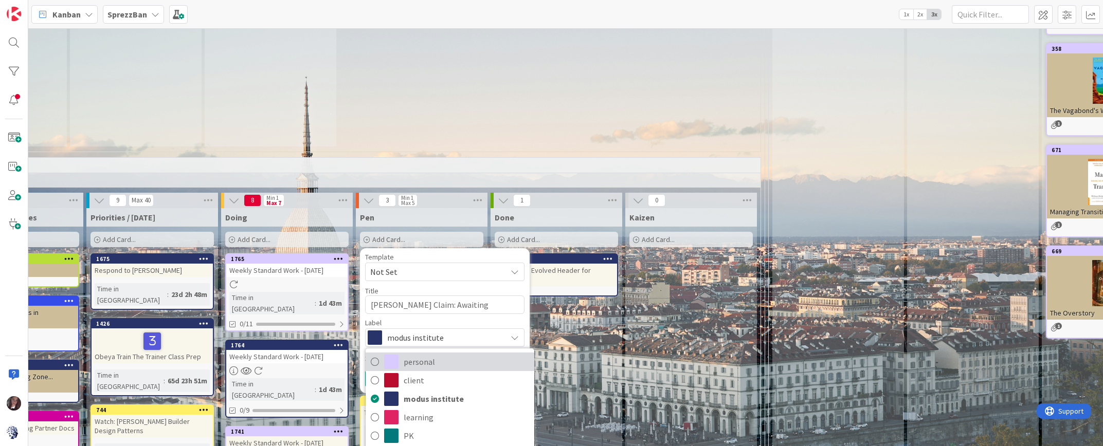
click at [374, 354] on icon at bounding box center [375, 361] width 8 height 15
type textarea "x"
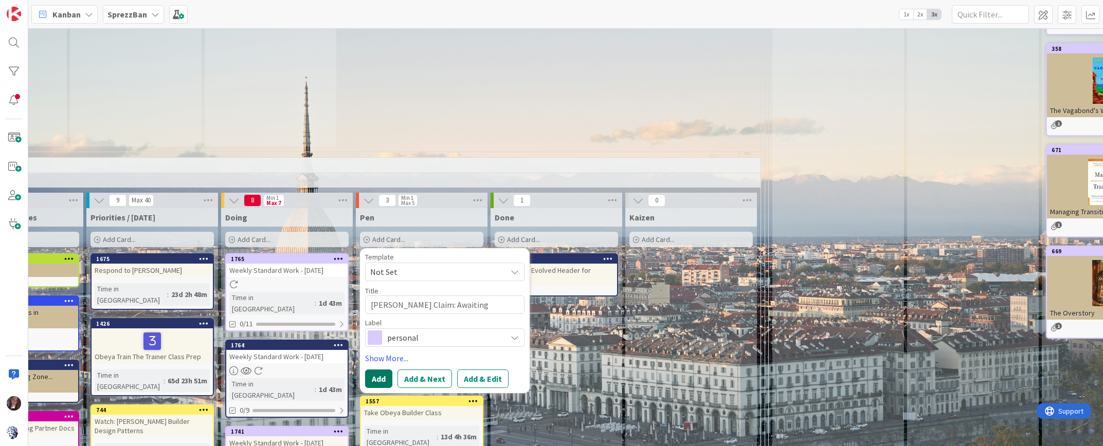
click at [379, 370] on button "Add" at bounding box center [378, 379] width 27 height 19
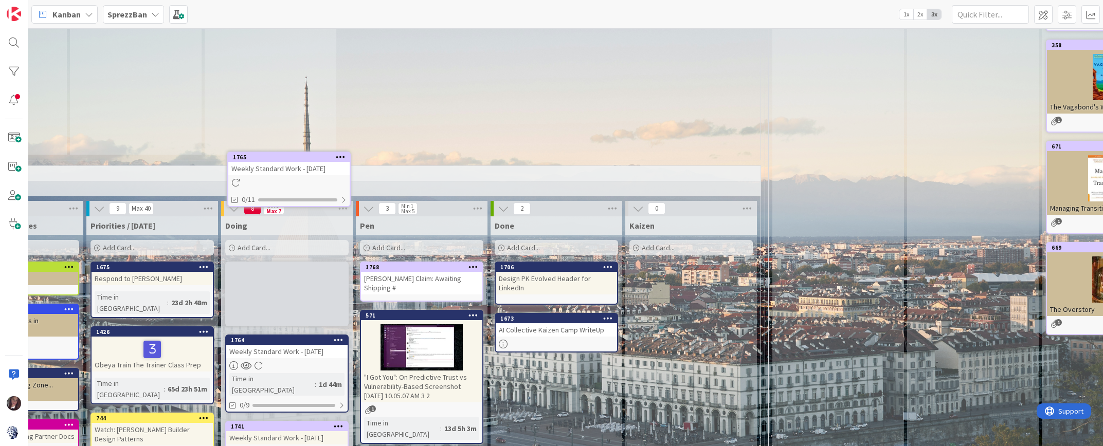
scroll to position [729, 575]
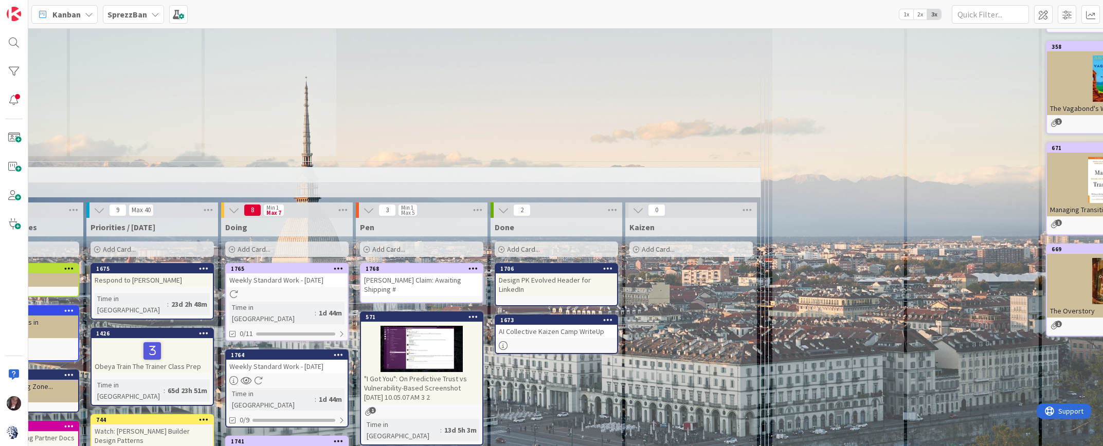
click at [282, 263] on link "1765 Weekly Standard Work - [DATE] Time in [GEOGRAPHIC_DATA] : 1d 44m 0/11" at bounding box center [286, 302] width 123 height 78
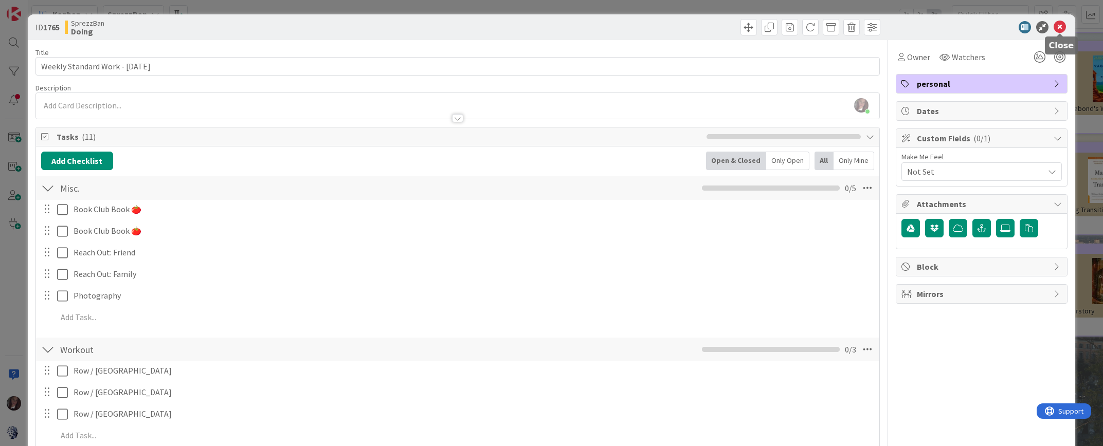
click at [1061, 26] on icon at bounding box center [1060, 27] width 12 height 12
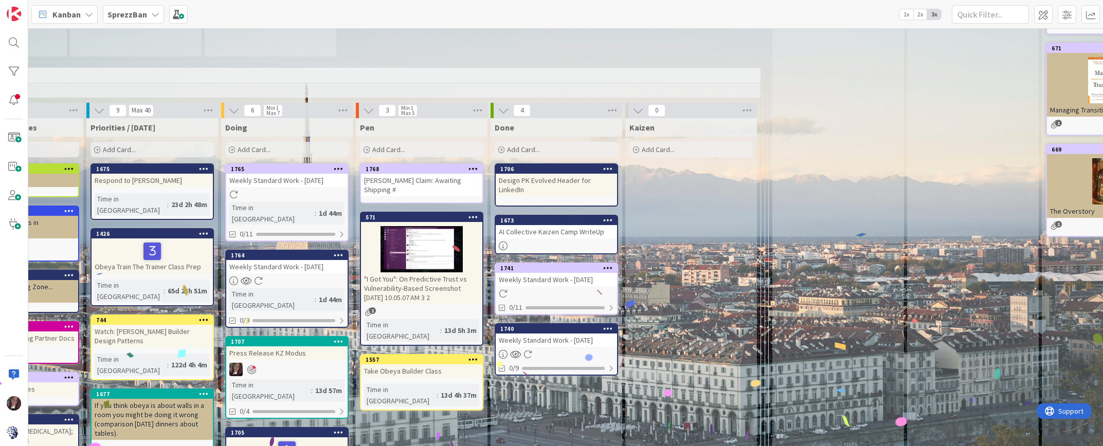
scroll to position [839, 575]
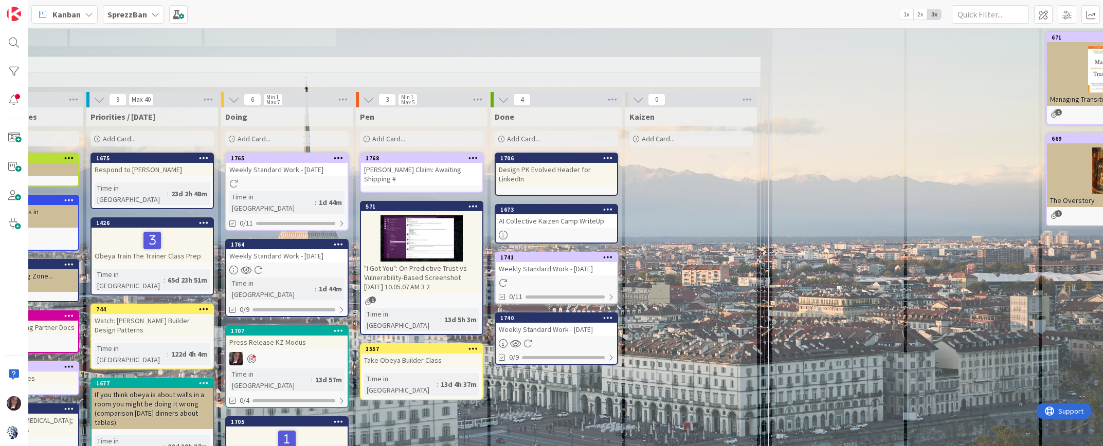
click at [271, 427] on div "PK Evolved Slides" at bounding box center [286, 444] width 121 height 35
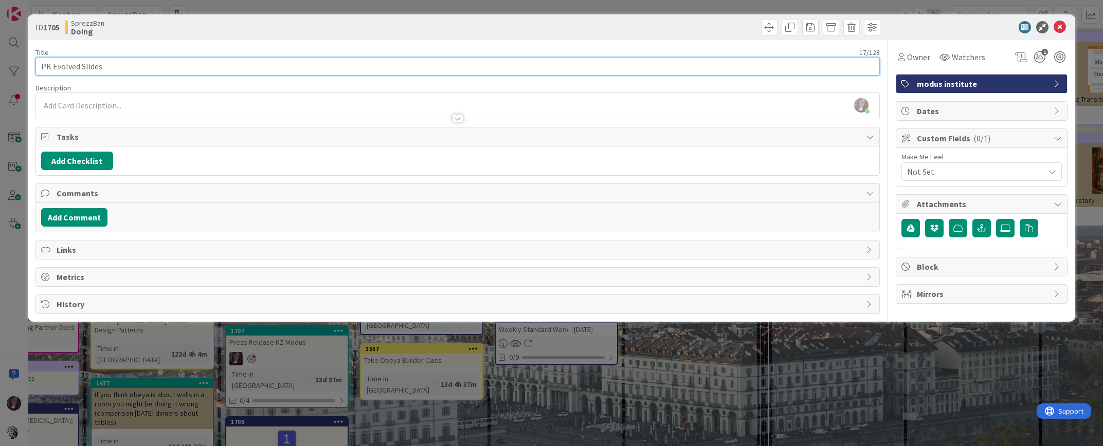
drag, startPoint x: 82, startPoint y: 66, endPoint x: 120, endPoint y: 55, distance: 39.7
click at [120, 63] on input "PK Evolved Slides" at bounding box center [457, 66] width 845 height 19
type input "PK Evolved 3 Outline"
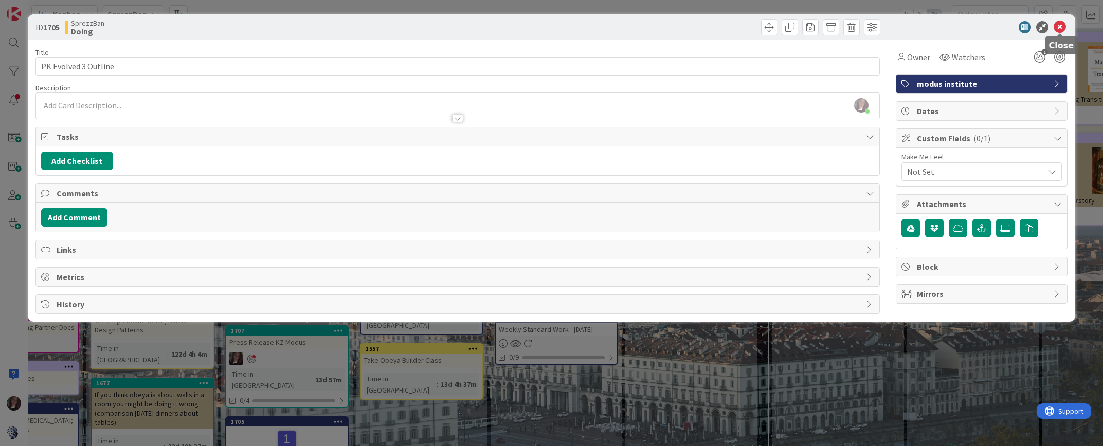
click at [1061, 28] on icon at bounding box center [1060, 27] width 12 height 12
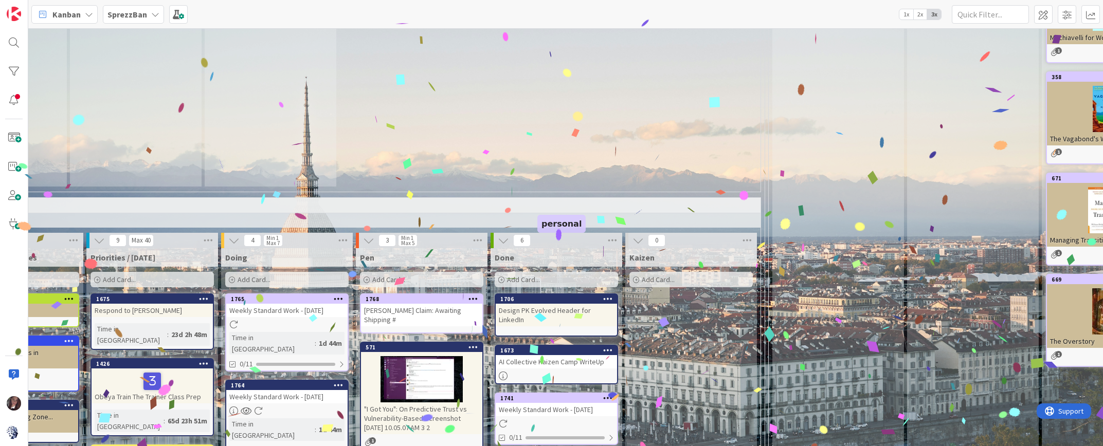
scroll to position [685, 575]
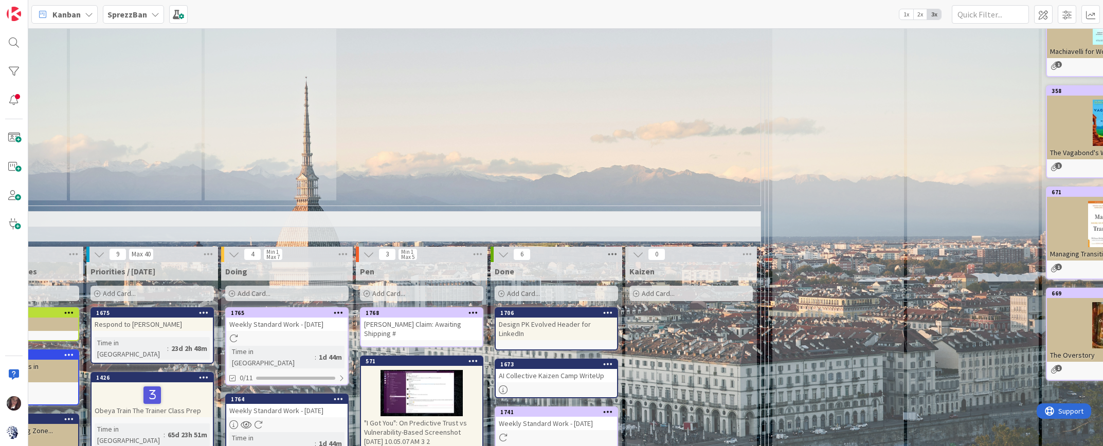
click at [613, 247] on icon at bounding box center [612, 254] width 13 height 15
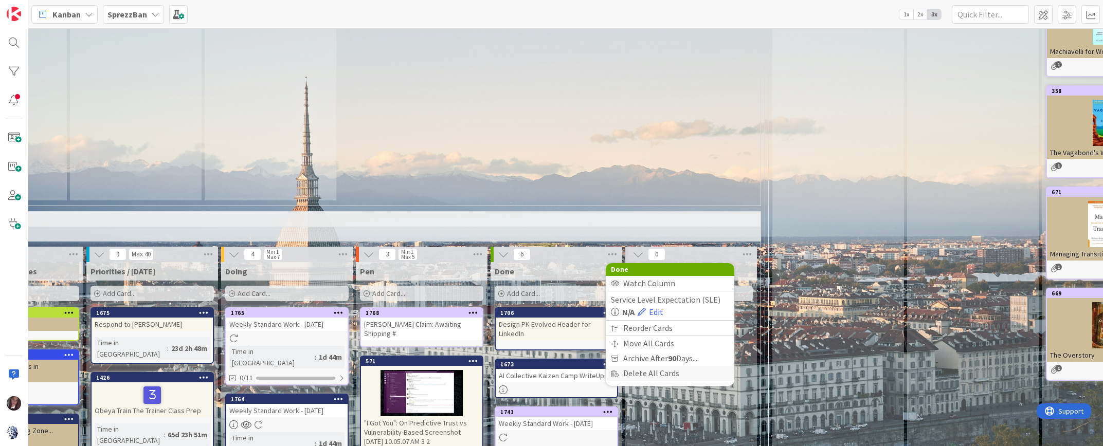
click at [631, 366] on div "Delete All Cards" at bounding box center [670, 373] width 129 height 15
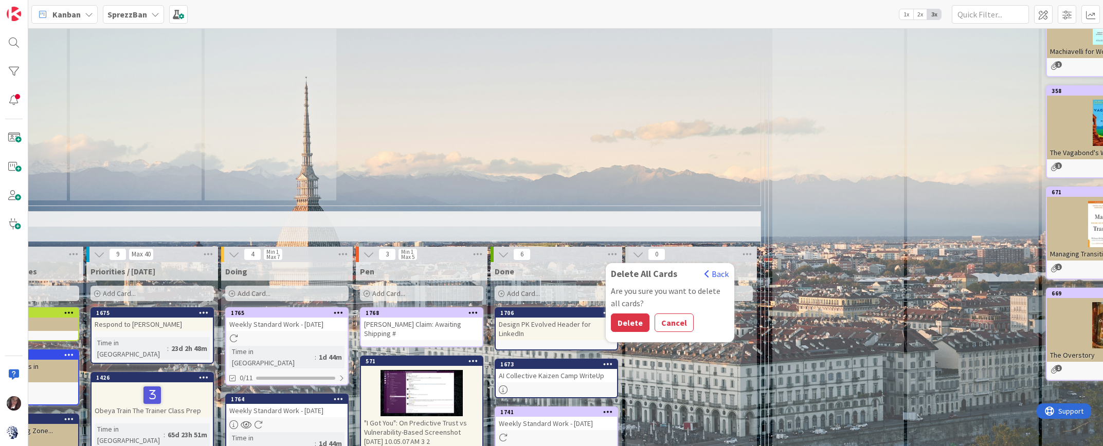
click at [625, 314] on button "Delete" at bounding box center [630, 323] width 39 height 19
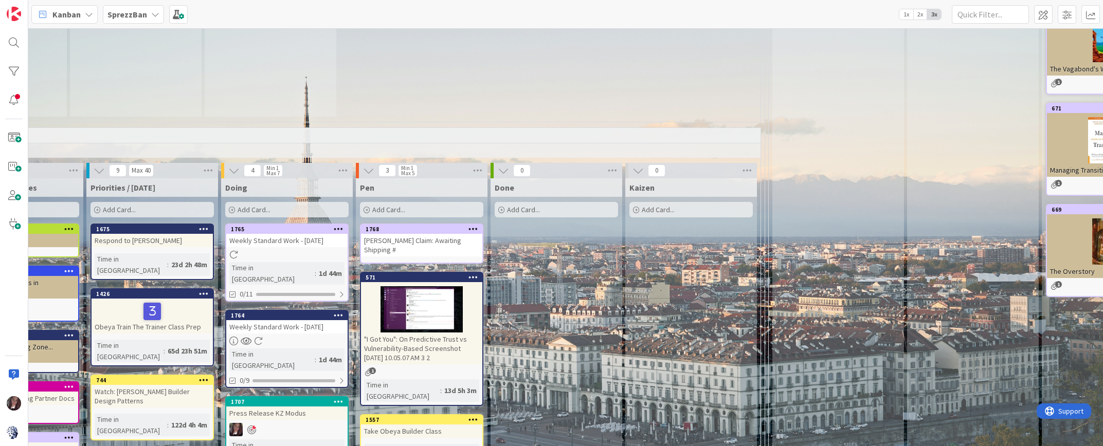
scroll to position [770, 575]
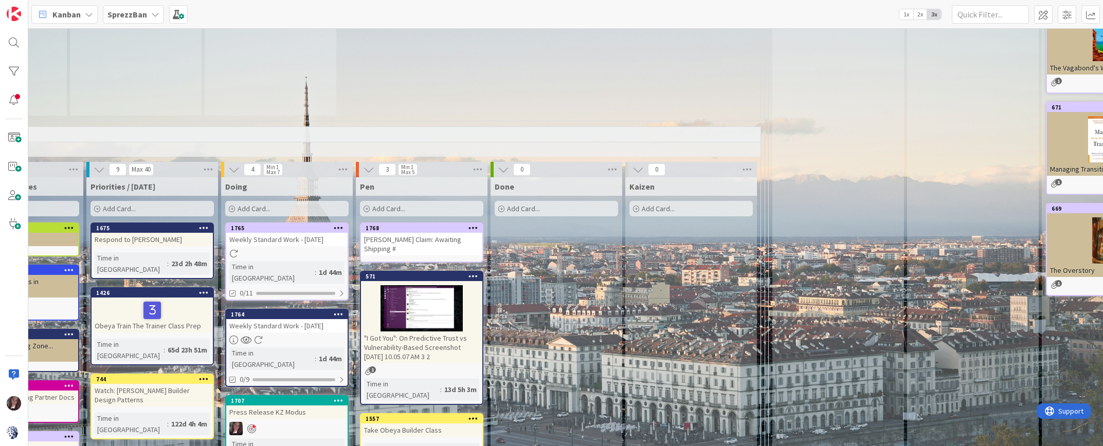
click at [136, 201] on div "Add Card..." at bounding box center [152, 208] width 123 height 15
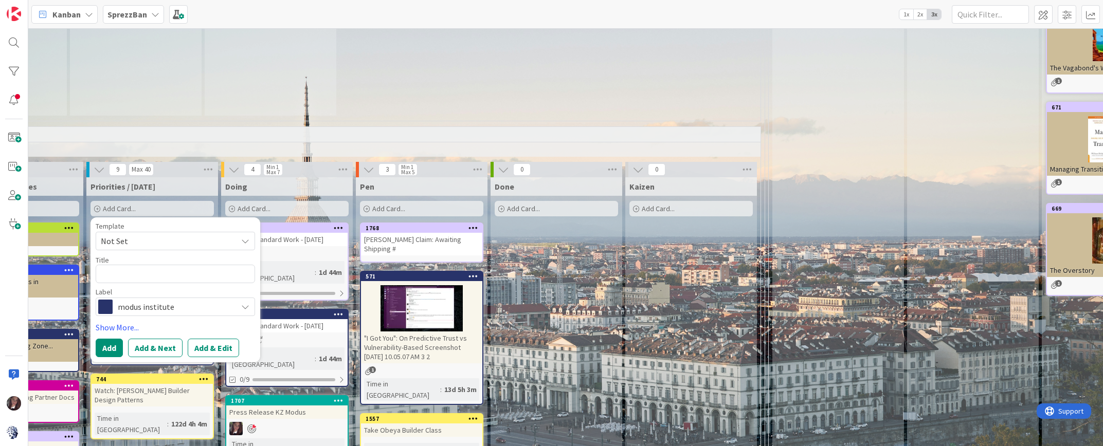
type textarea "x"
type textarea "P"
type textarea "x"
type textarea "PA"
type textarea "x"
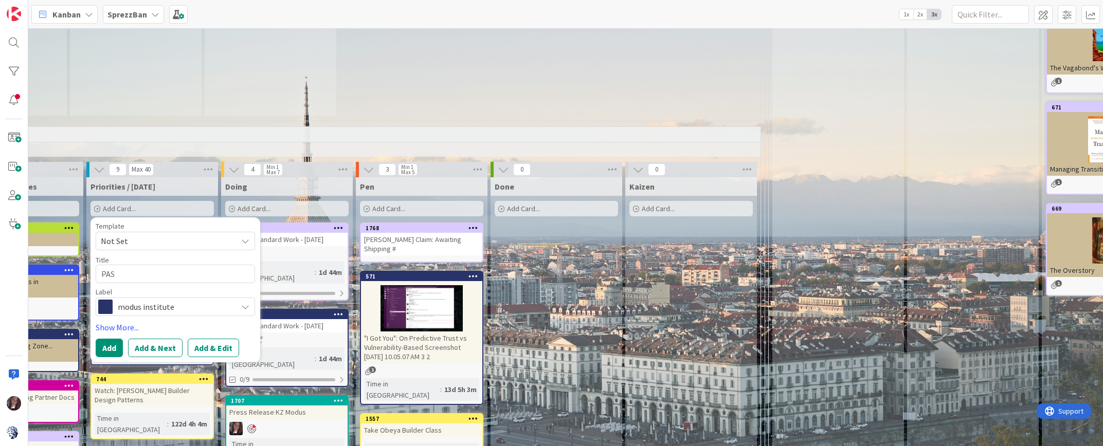
type textarea "PAS"
type textarea "x"
type textarea "PAS O"
type textarea "x"
type textarea "PAS Ob"
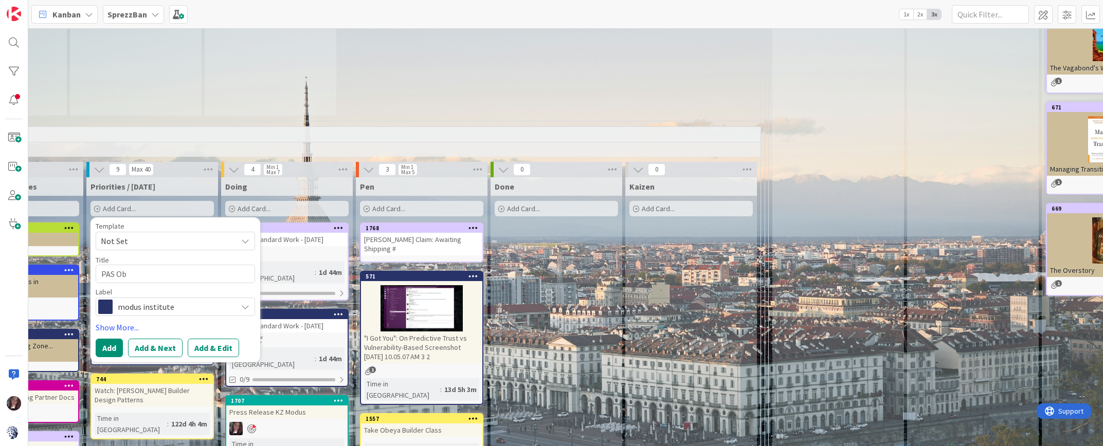
type textarea "x"
type textarea "PAS Obe"
type textarea "x"
type textarea "PAS Obey"
type textarea "x"
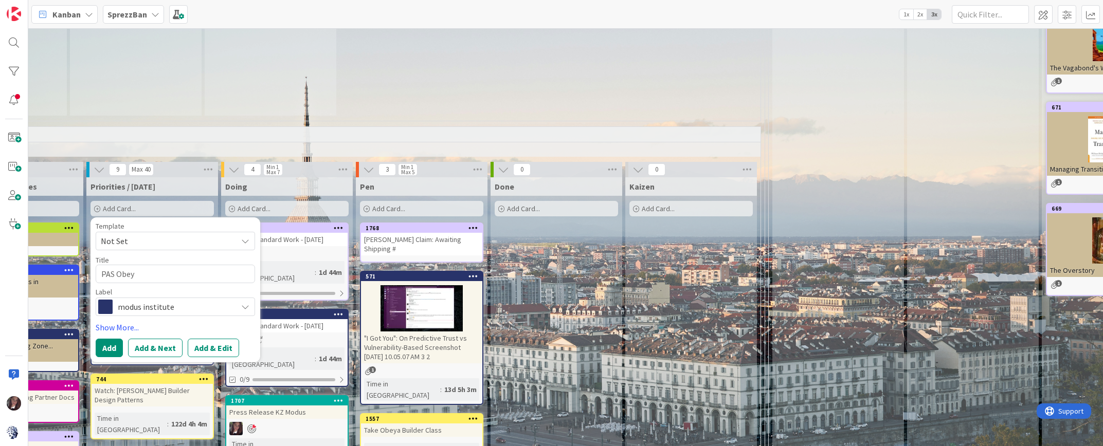
type textarea "PAS Obeya"
type textarea "x"
type textarea "PAS Obeya F"
type textarea "x"
type textarea "PAS Obeya Fe"
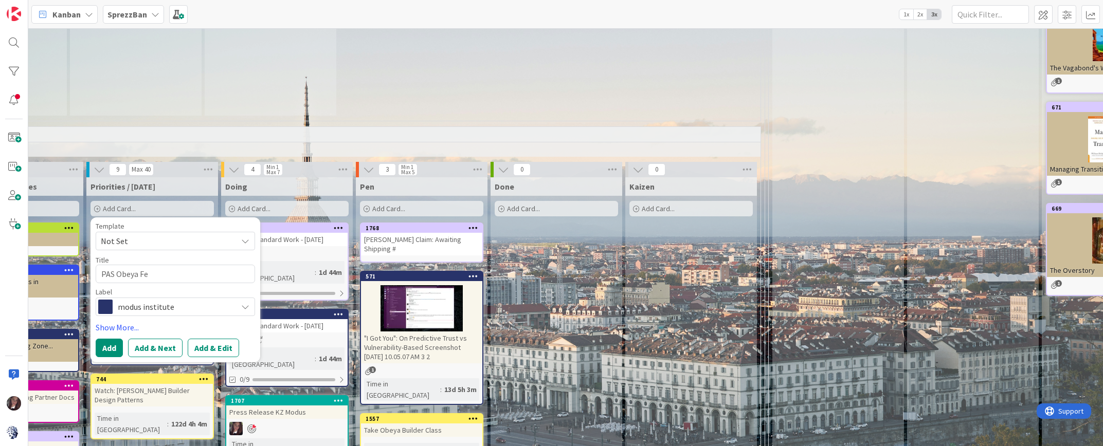
type textarea "x"
type textarea "PAS Obeya Fei"
type textarea "x"
type textarea "PAS Obeya [PERSON_NAME]"
type textarea "x"
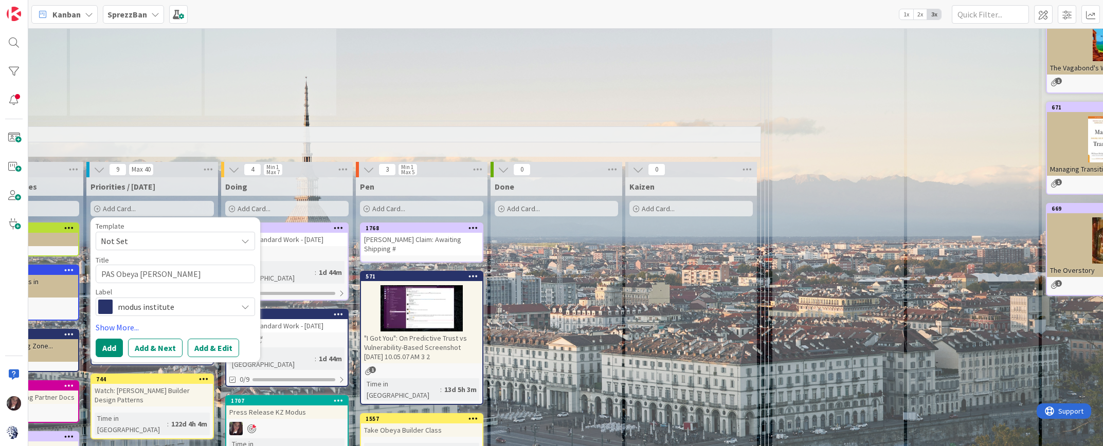
type textarea "PAS [PERSON_NAME]"
type textarea "x"
type textarea "PAS [PERSON_NAME]"
type textarea "x"
type textarea "PAS [PERSON_NAME] /"
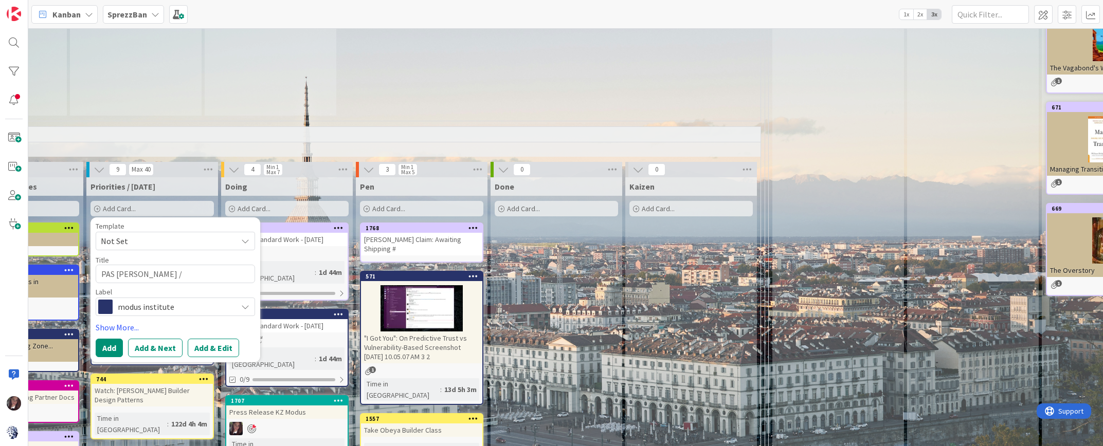
type textarea "x"
type textarea "PAS [PERSON_NAME] / B"
click at [144, 300] on span "modus institute" at bounding box center [175, 307] width 114 height 14
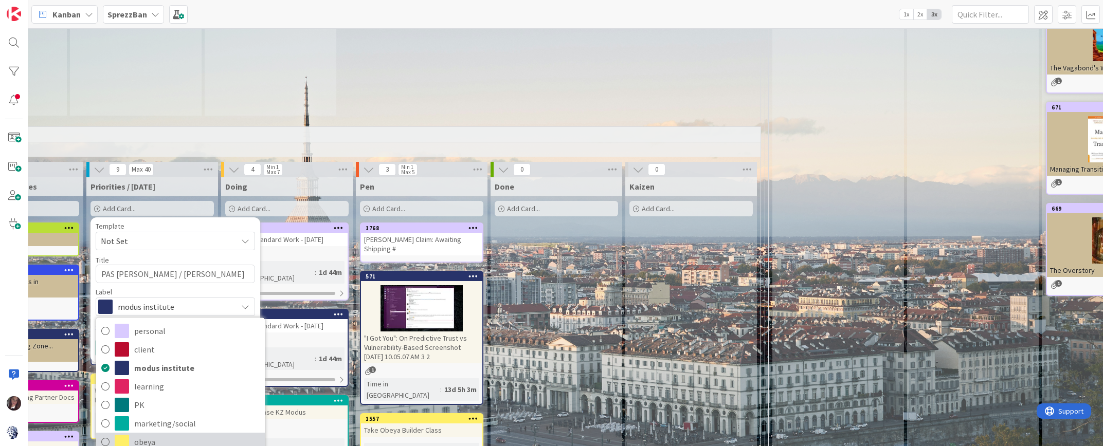
click at [106, 435] on icon at bounding box center [105, 442] width 8 height 15
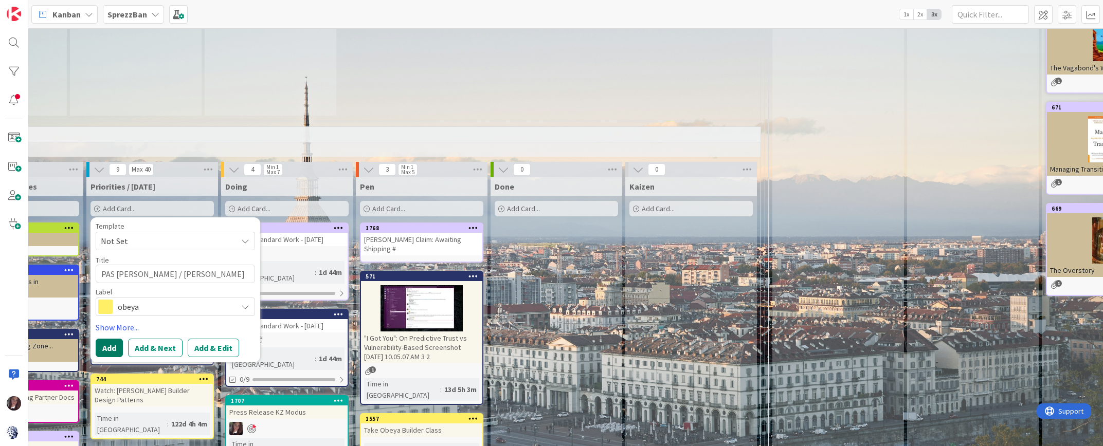
click at [111, 339] on button "Add" at bounding box center [109, 348] width 27 height 19
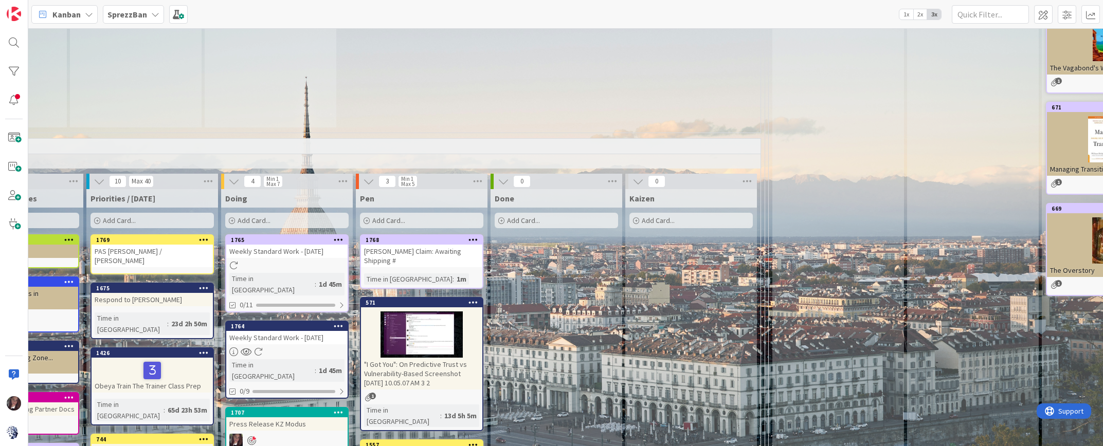
scroll to position [781, 575]
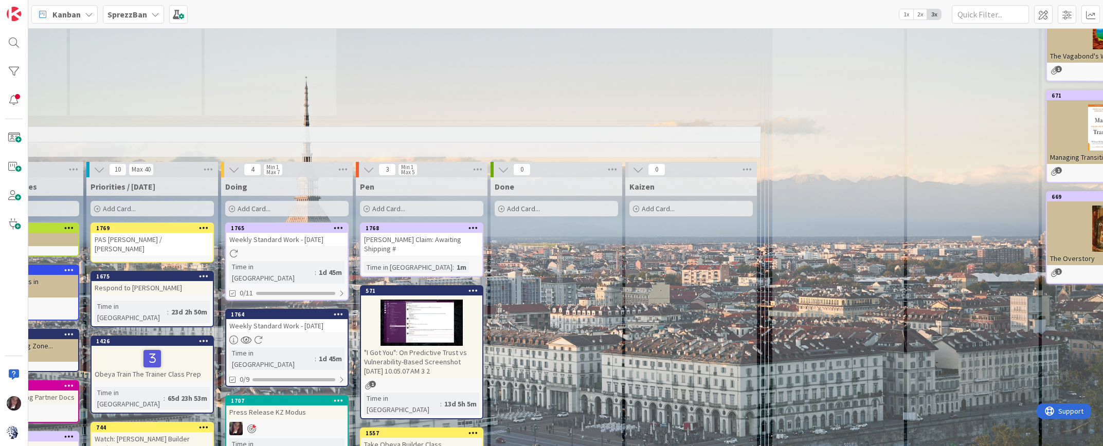
click at [129, 204] on span "Add Card..." at bounding box center [119, 208] width 33 height 9
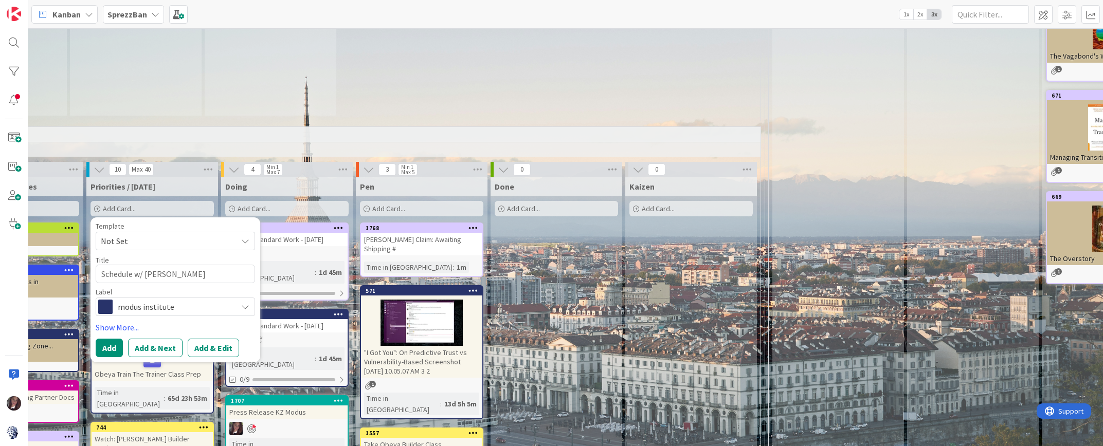
click at [143, 300] on span "modus institute" at bounding box center [175, 307] width 114 height 14
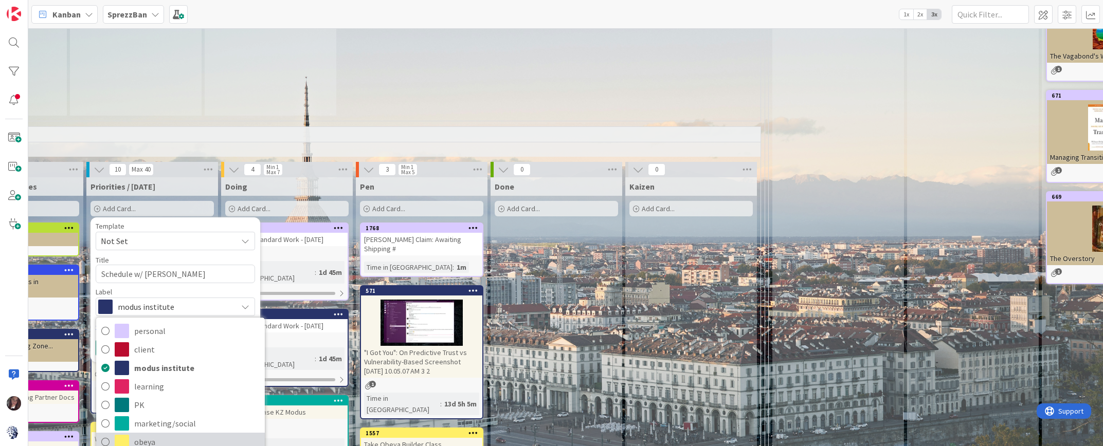
click at [108, 435] on icon at bounding box center [105, 442] width 8 height 15
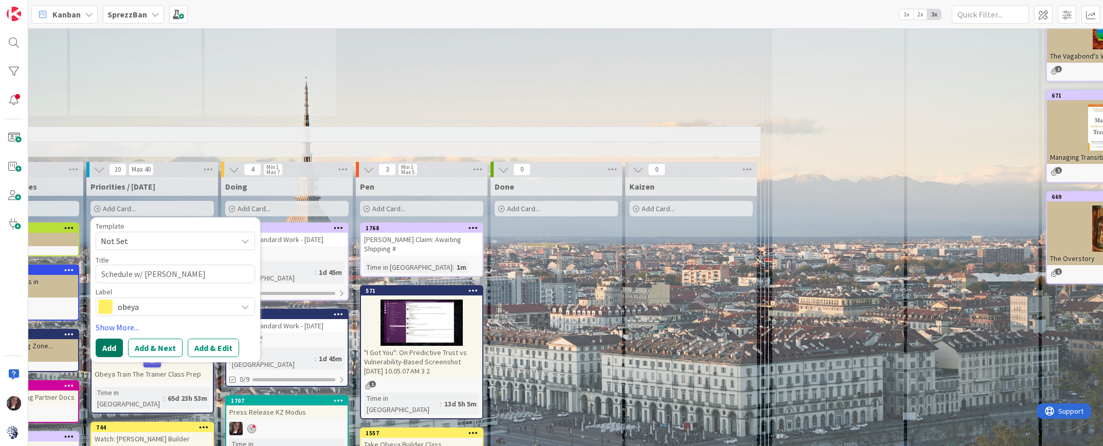
click at [110, 339] on button "Add" at bounding box center [109, 348] width 27 height 19
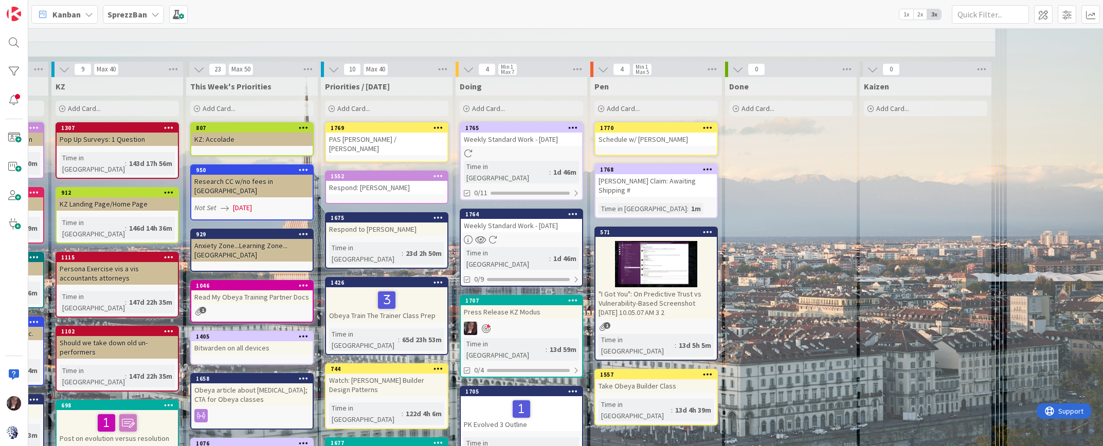
scroll to position [891, 341]
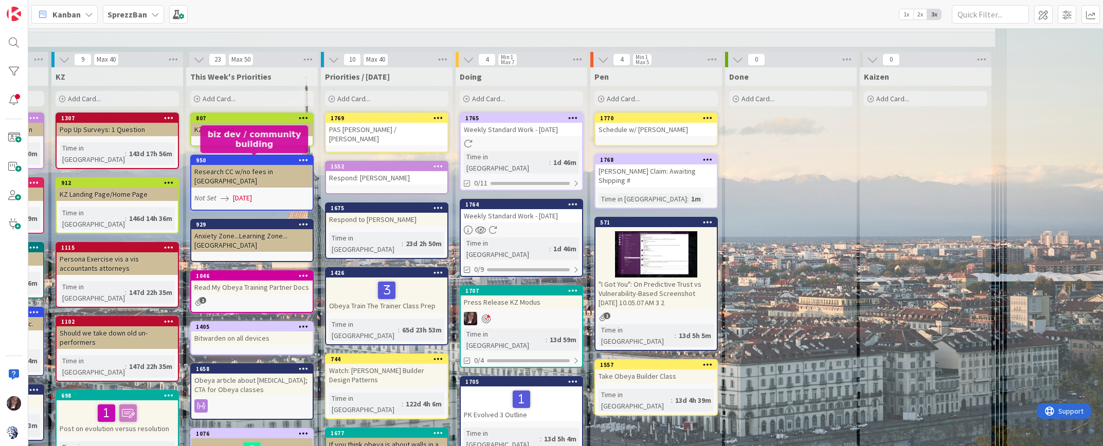
click at [234, 272] on div "1046" at bounding box center [251, 276] width 121 height 9
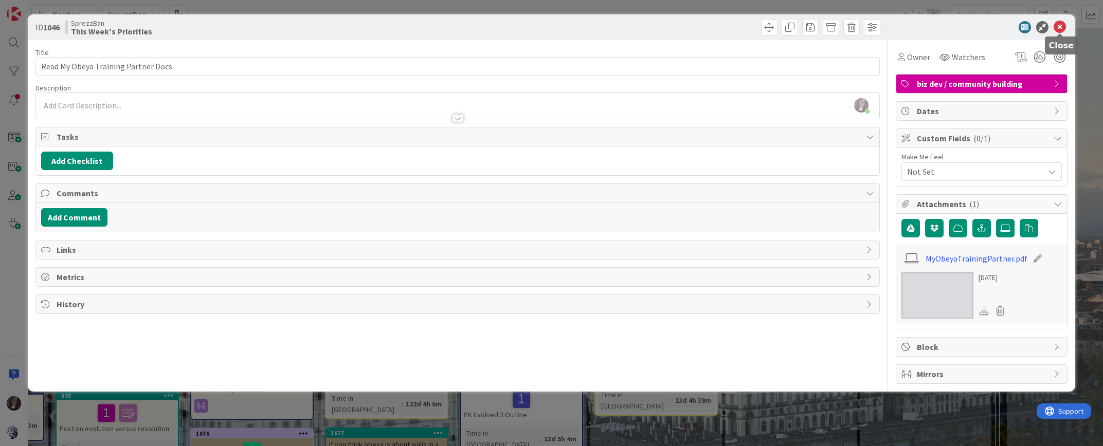
drag, startPoint x: 1063, startPoint y: 28, endPoint x: 944, endPoint y: 42, distance: 119.2
click at [1062, 28] on icon at bounding box center [1060, 27] width 12 height 12
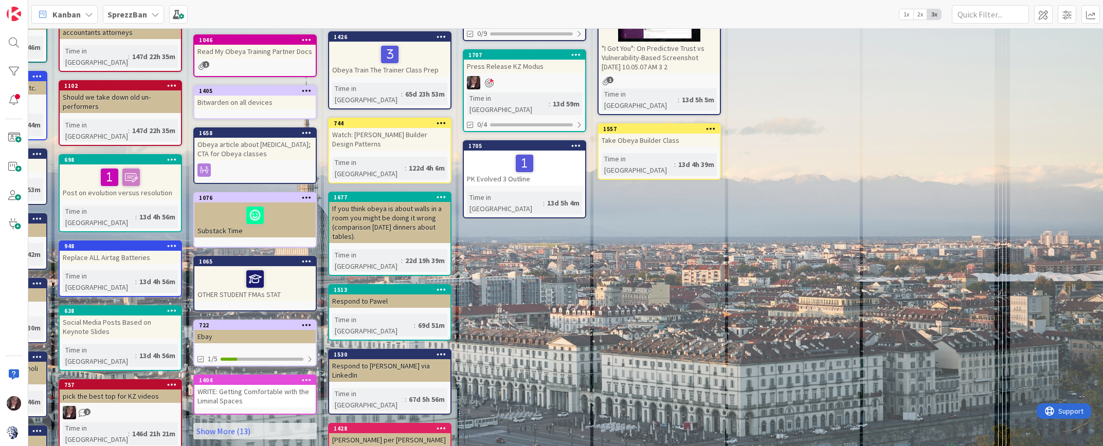
scroll to position [1128, 337]
click at [239, 320] on div "722" at bounding box center [254, 324] width 121 height 9
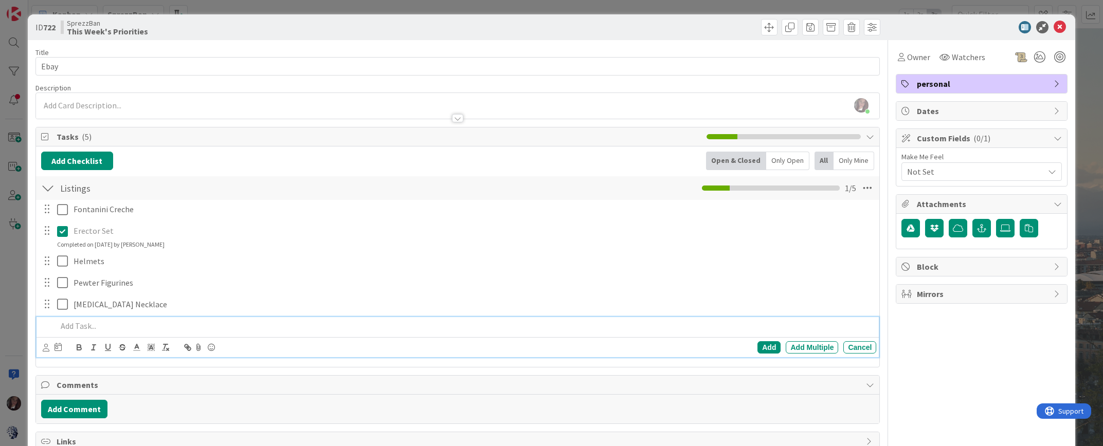
click at [85, 327] on p at bounding box center [465, 326] width 816 height 12
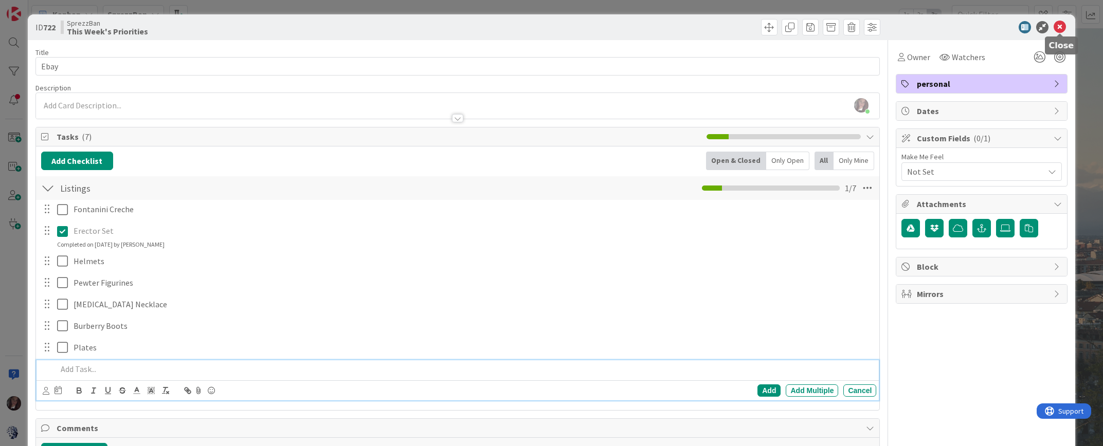
drag, startPoint x: 1060, startPoint y: 27, endPoint x: 1054, endPoint y: 20, distance: 9.2
click at [1060, 27] on icon at bounding box center [1060, 27] width 12 height 12
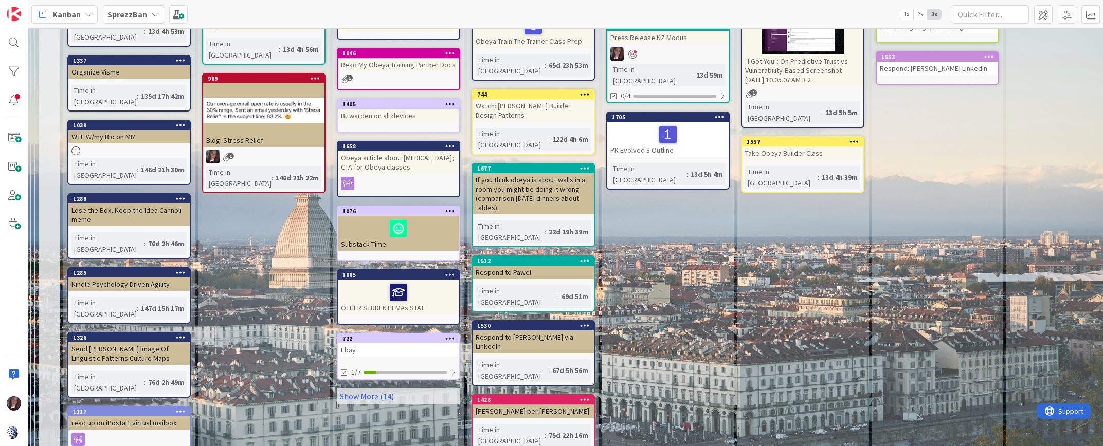
scroll to position [1158, 194]
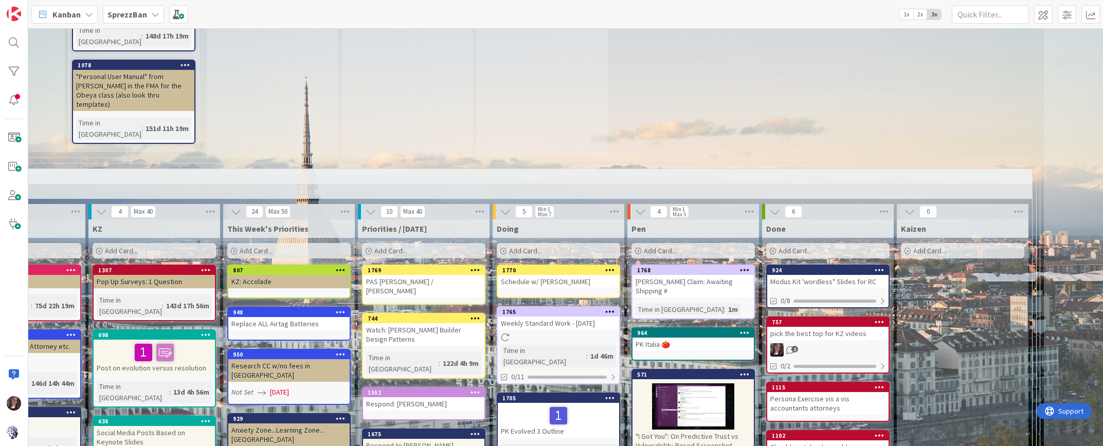
scroll to position [742, 303]
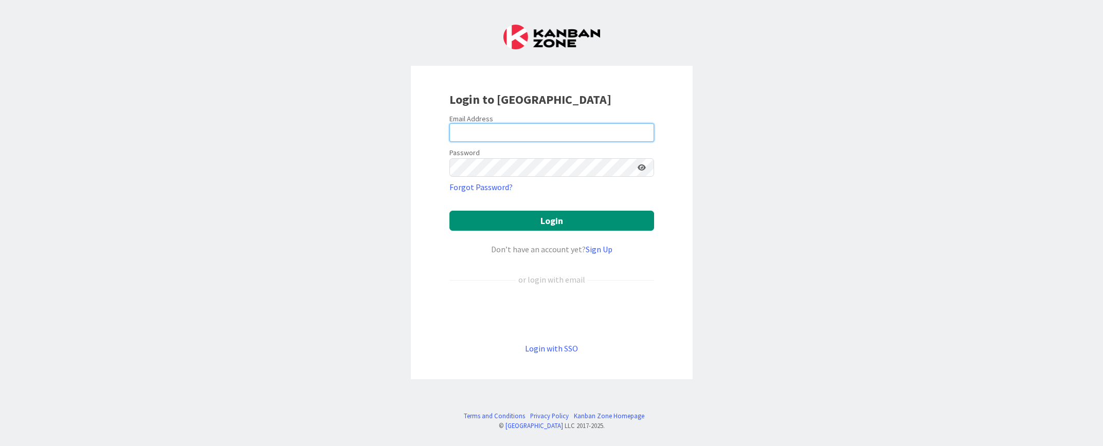
click at [505, 128] on input "email" at bounding box center [552, 132] width 205 height 19
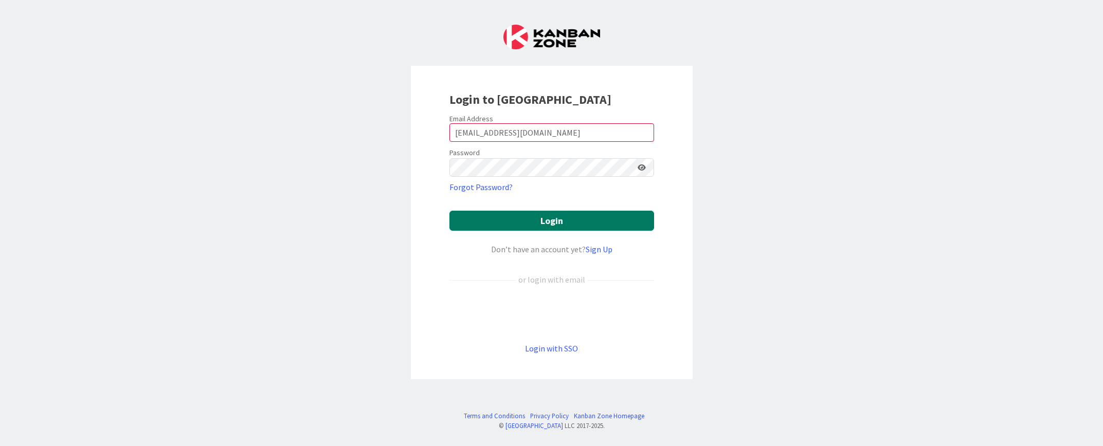
click at [491, 220] on button "Login" at bounding box center [552, 221] width 205 height 20
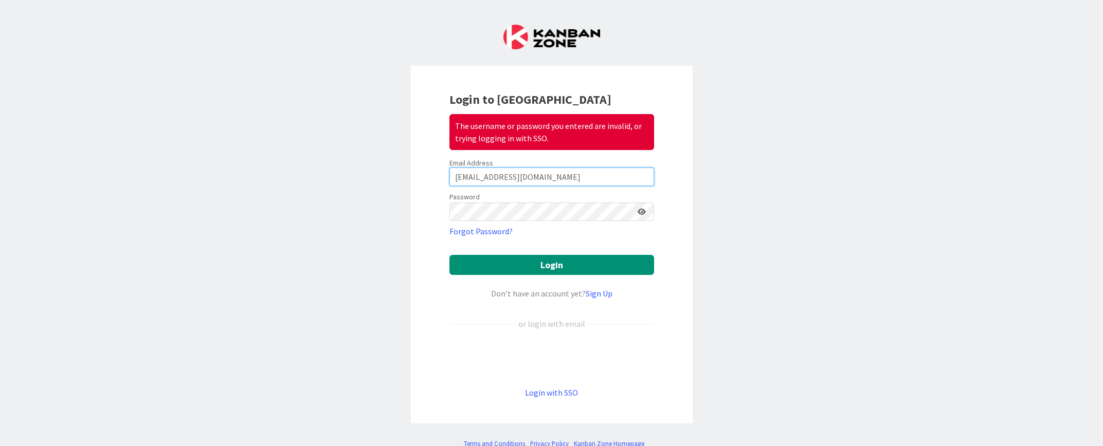
drag, startPoint x: 545, startPoint y: 174, endPoint x: 531, endPoint y: 186, distance: 18.6
click at [545, 174] on input "tsprezzatura@gmail.com" at bounding box center [552, 177] width 205 height 19
click at [414, 194] on div "Login to Kanban Zone The username or password you entered are invalid, or tryin…" at bounding box center [552, 245] width 282 height 358
click at [510, 260] on button "Login" at bounding box center [552, 265] width 205 height 20
click at [503, 267] on button "Login" at bounding box center [552, 265] width 205 height 20
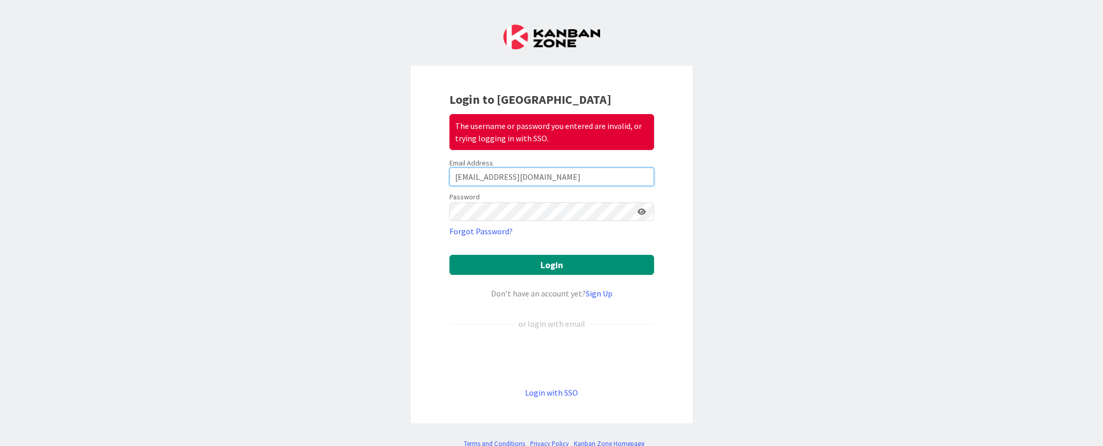
click at [558, 180] on input "tsprezzatura@gmail.com" at bounding box center [552, 177] width 205 height 19
type input "tonianne@moduscooperandi.com"
click at [474, 199] on div "Password" at bounding box center [552, 205] width 205 height 31
click at [450, 255] on button "Login" at bounding box center [552, 265] width 205 height 20
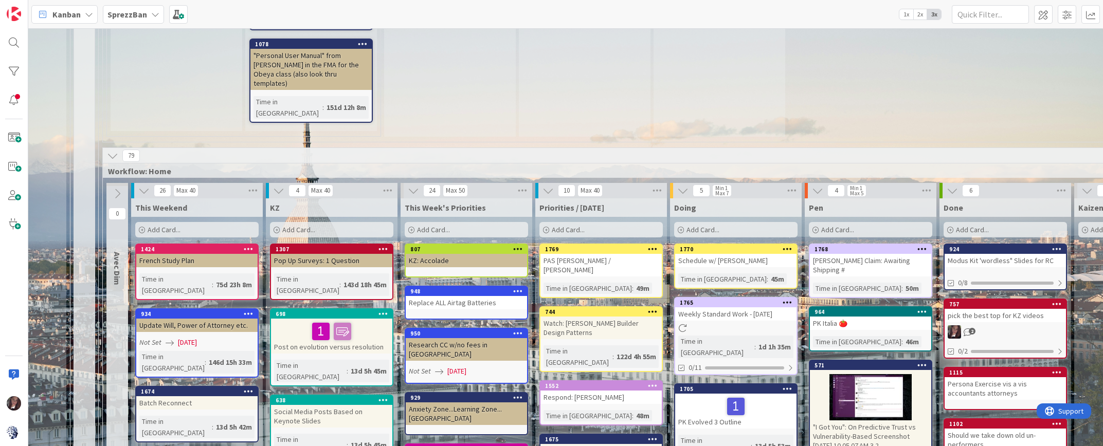
scroll to position [695, 126]
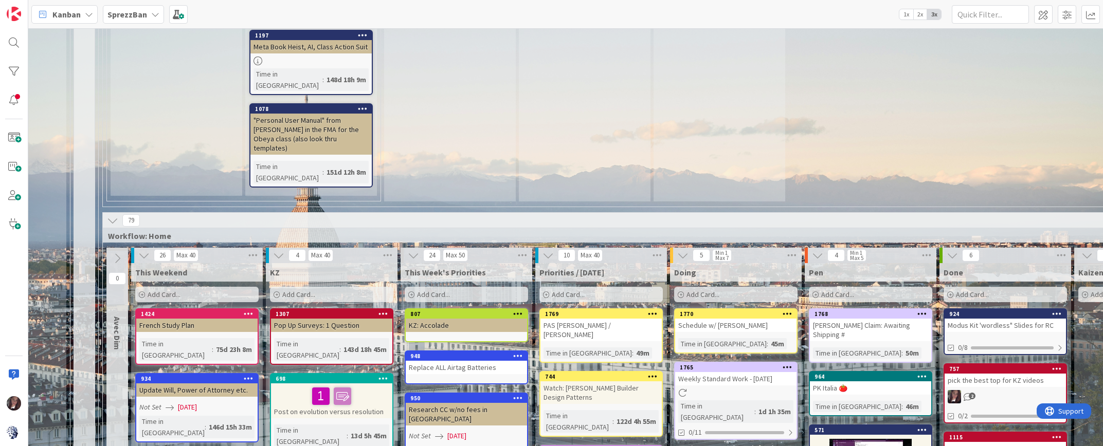
click at [454, 287] on div "Add Card..." at bounding box center [466, 294] width 123 height 15
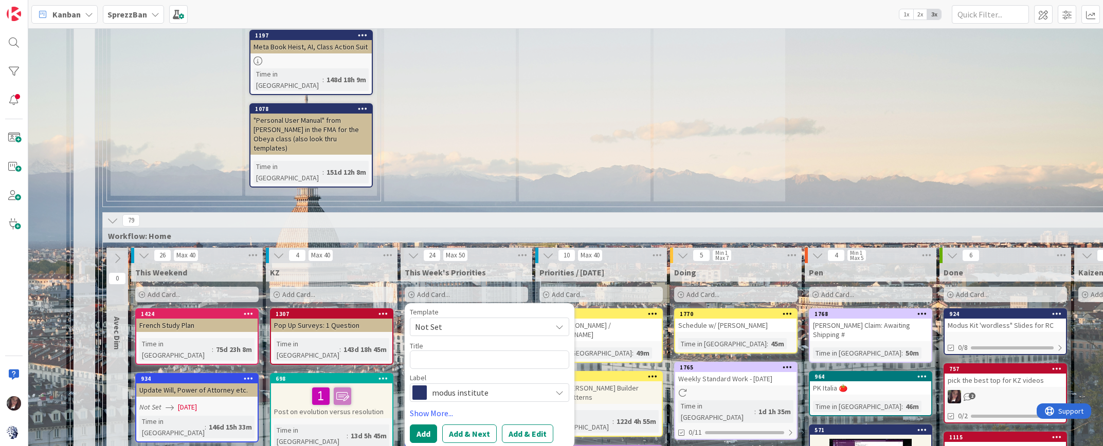
type textarea "x"
type textarea "A"
type textarea "x"
type textarea "Au"
type textarea "x"
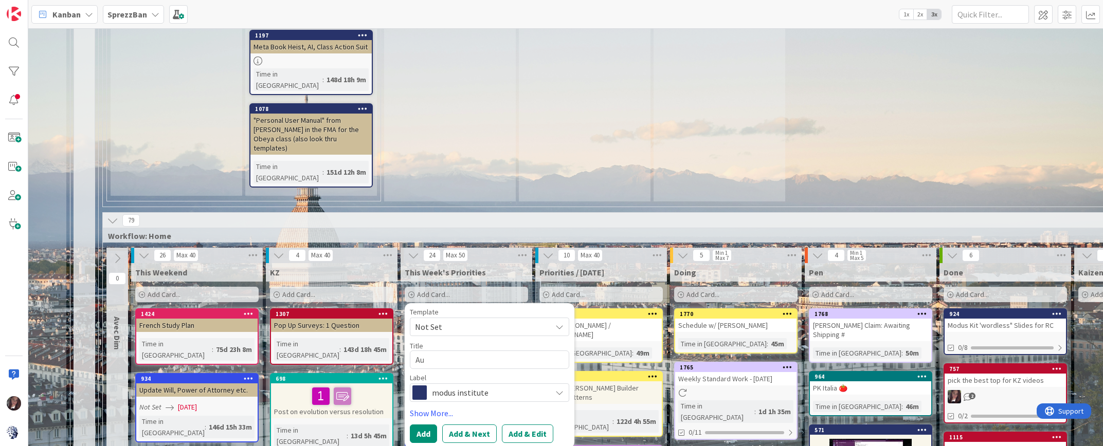
type textarea "Aut"
type textarea "x"
type textarea "Auto"
type textarea "x"
type textarea "Auto"
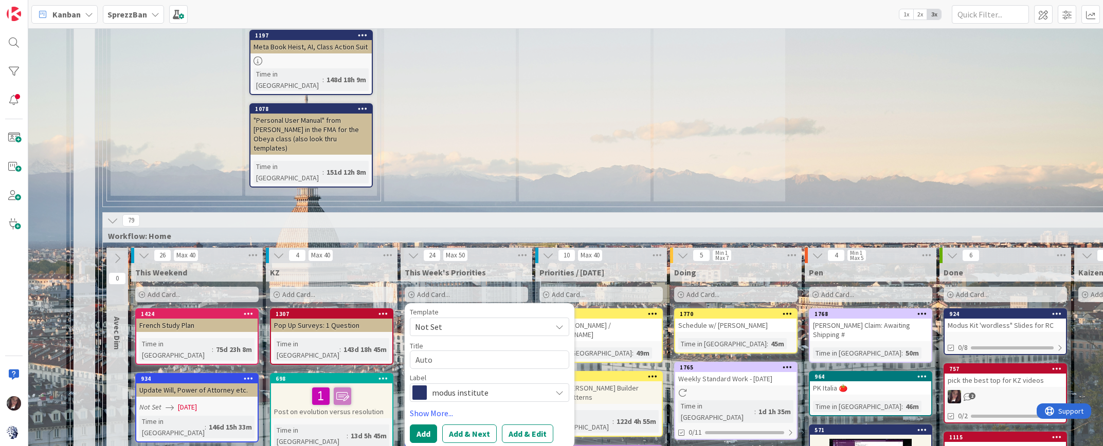
type textarea "x"
type textarea "Auto R"
type textarea "x"
type textarea "Auto Re"
type textarea "x"
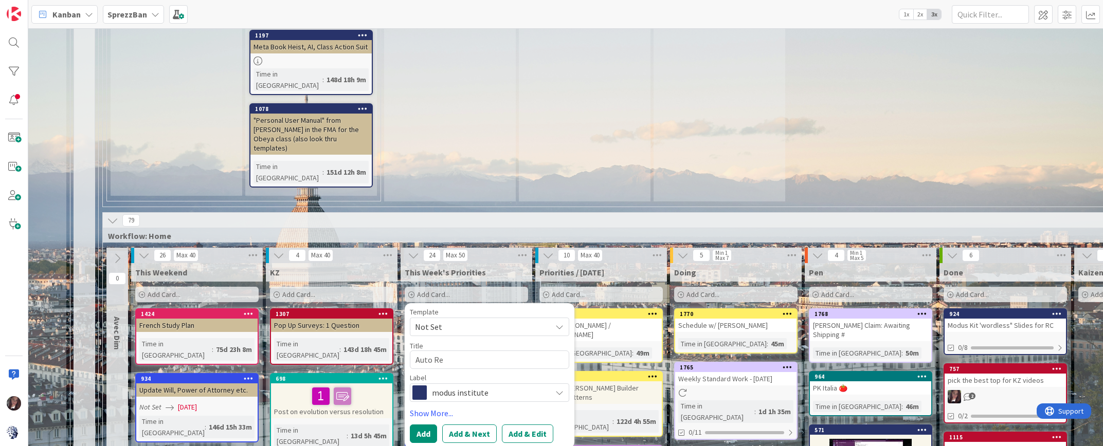
type textarea "Auto Reg"
type textarea "x"
type textarea "Auto Regi"
type textarea "x"
type textarea "Auto Regis"
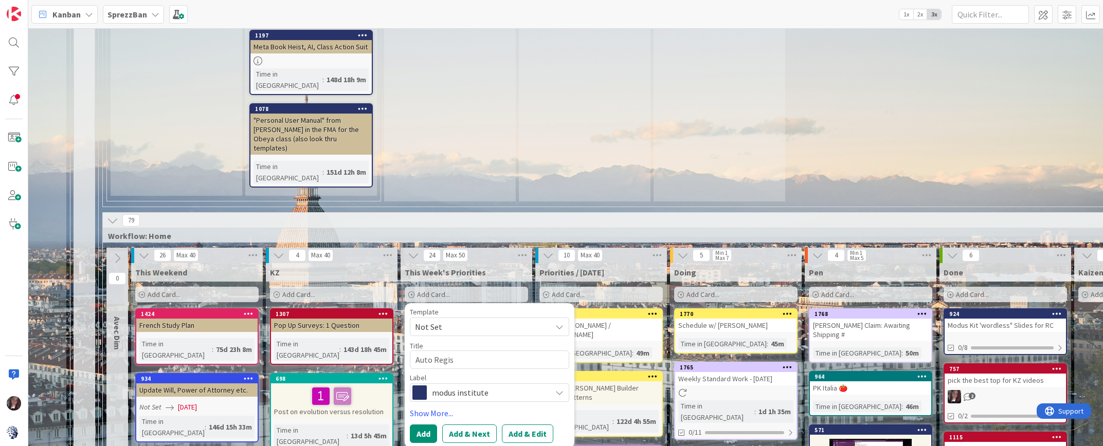
type textarea "x"
type textarea "Auto Regist"
type textarea "x"
type textarea "Auto Registr"
type textarea "x"
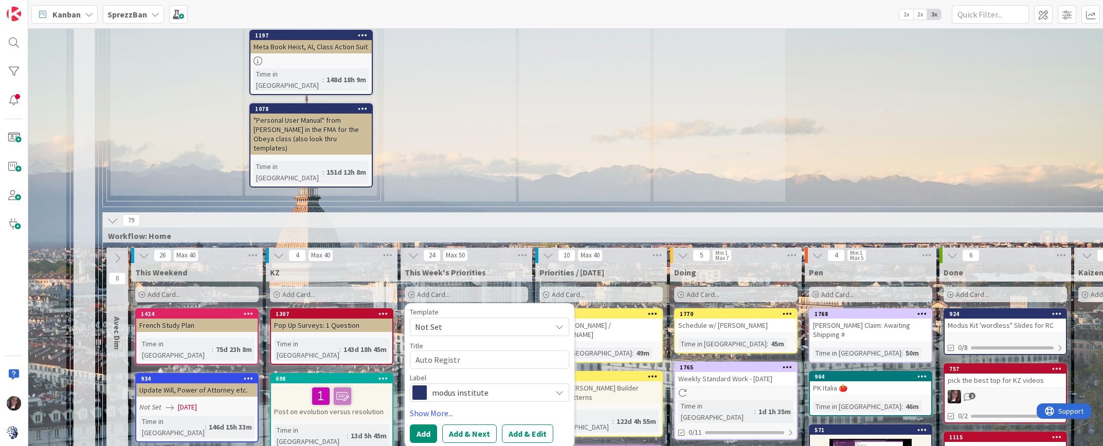
type textarea "Auto Registra"
type textarea "x"
type textarea "Auto Registrat"
type textarea "x"
type textarea "Auto Registrati"
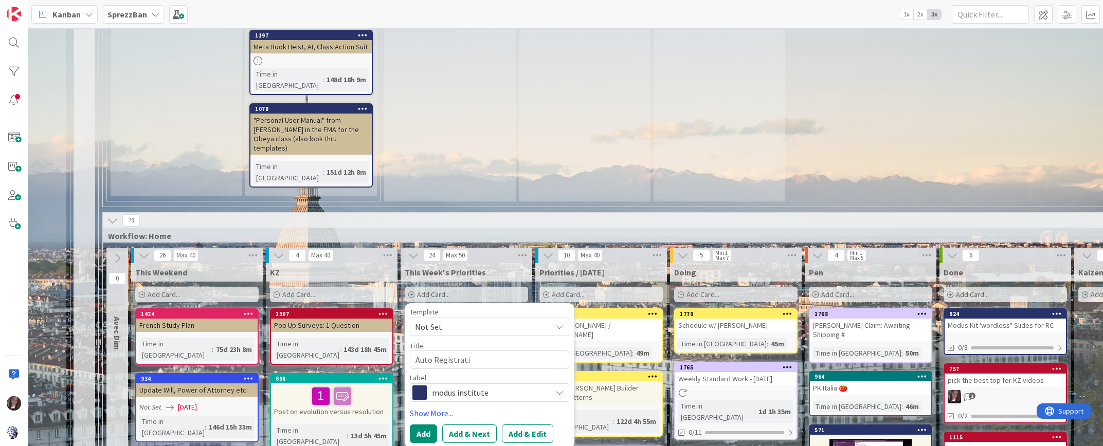
type textarea "x"
type textarea "Auto Registratio"
type textarea "x"
type textarea "Auto Registration"
type textarea "x"
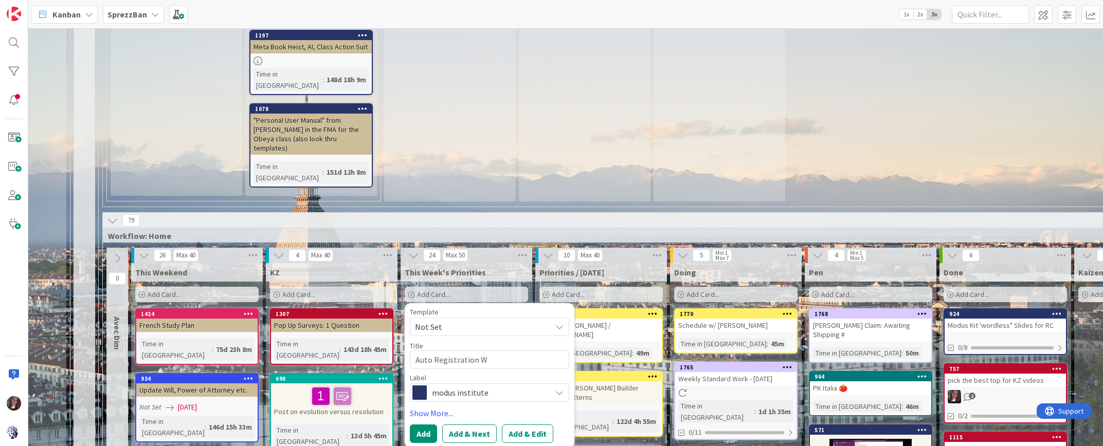
type textarea "Auto Registration [GEOGRAPHIC_DATA]"
type textarea "x"
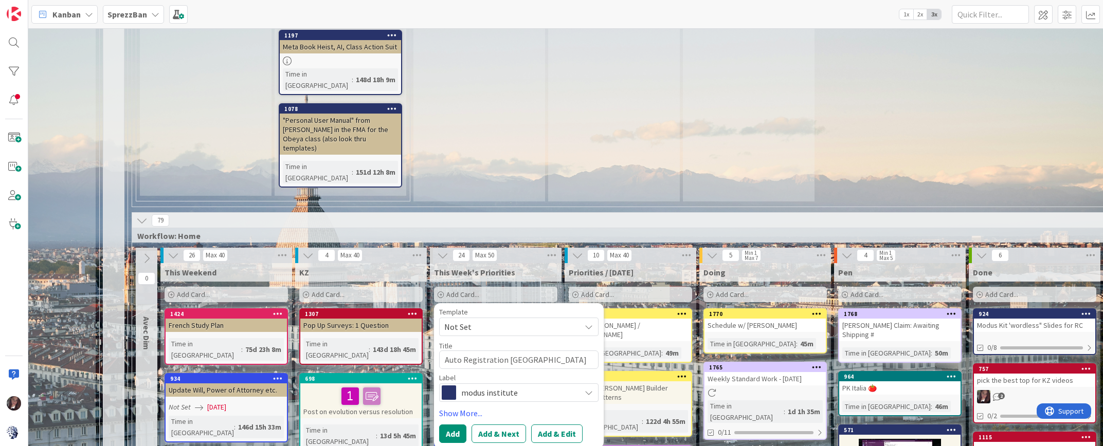
scroll to position [694, 97]
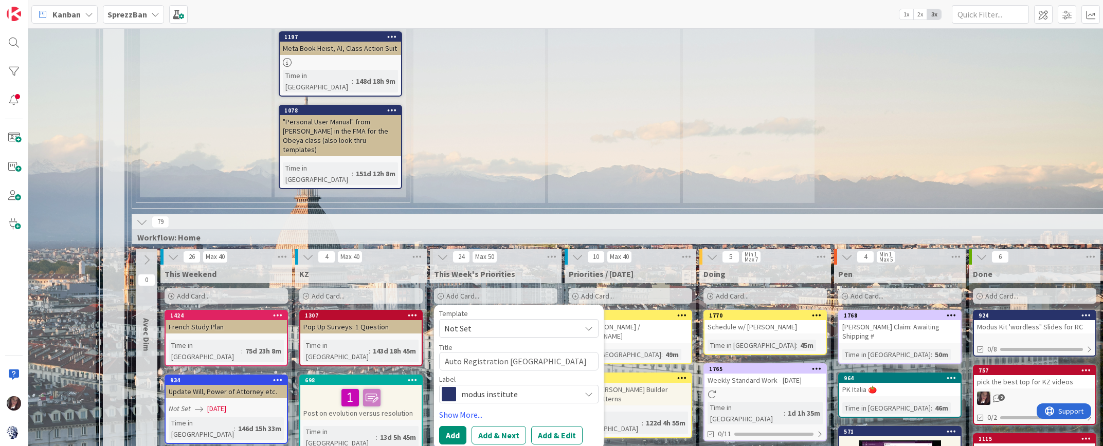
type textarea "Auto Registration [GEOGRAPHIC_DATA]"
click at [490, 387] on span "modus institute" at bounding box center [518, 394] width 114 height 14
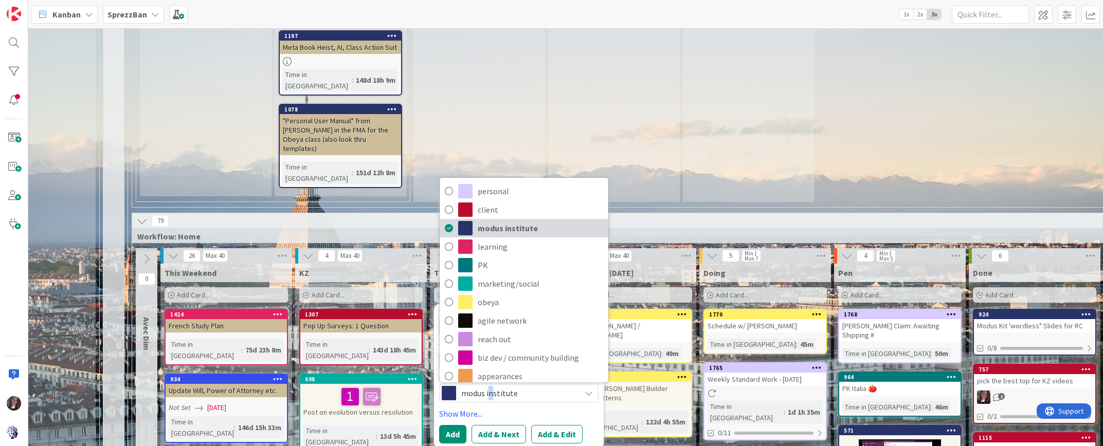
scroll to position [697, 97]
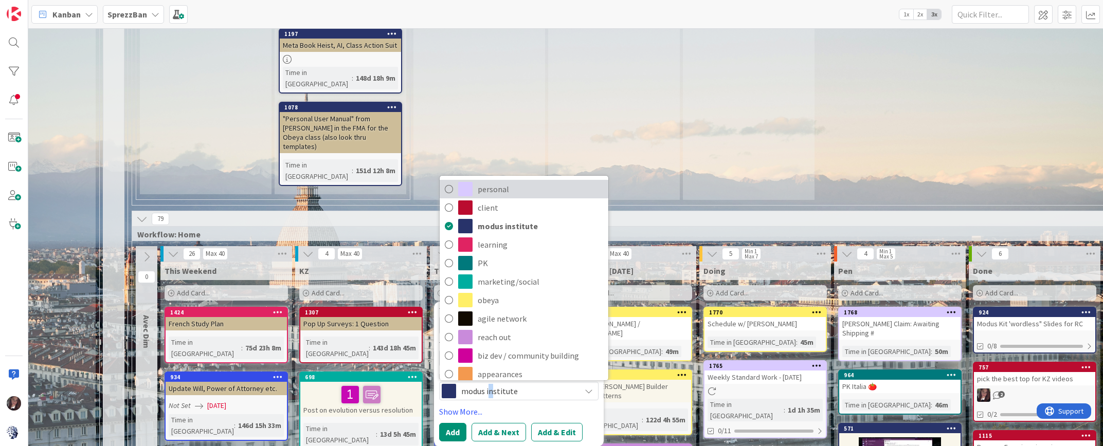
click at [450, 182] on icon at bounding box center [449, 189] width 8 height 15
type textarea "x"
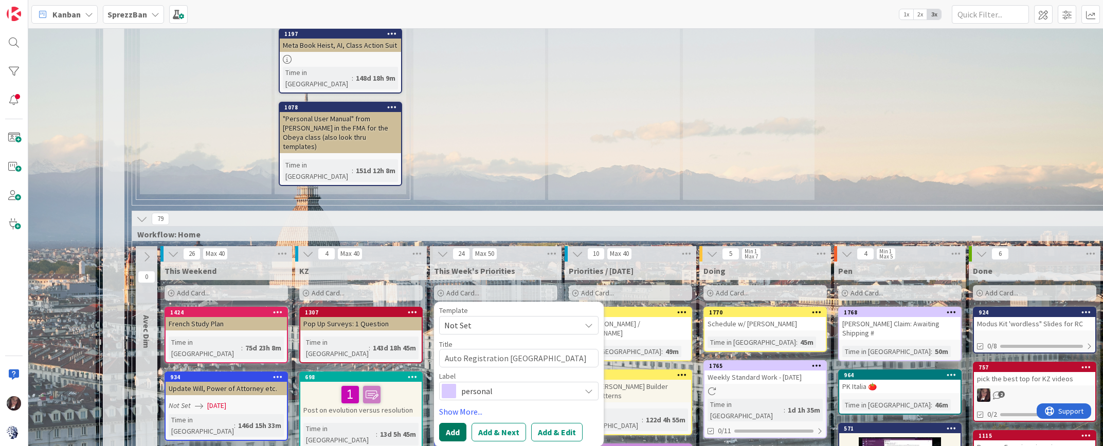
click at [455, 423] on button "Add" at bounding box center [452, 432] width 27 height 19
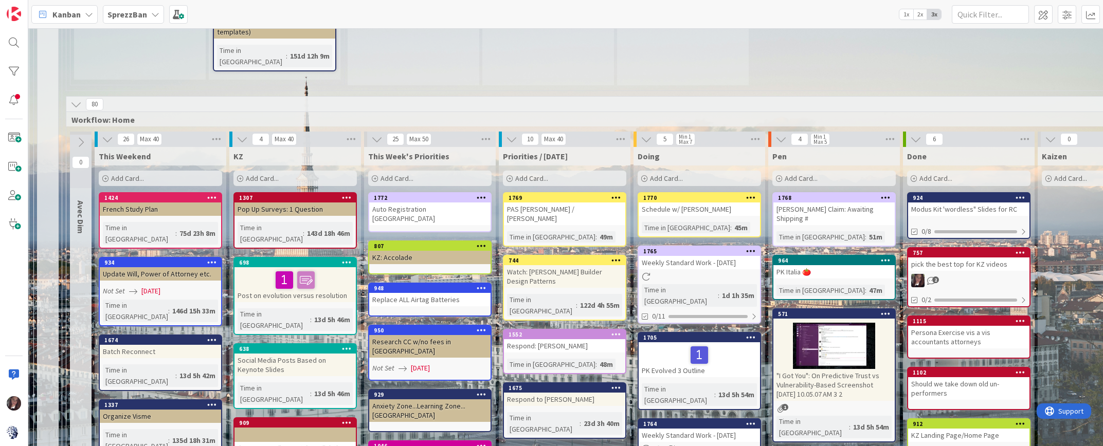
scroll to position [810, 163]
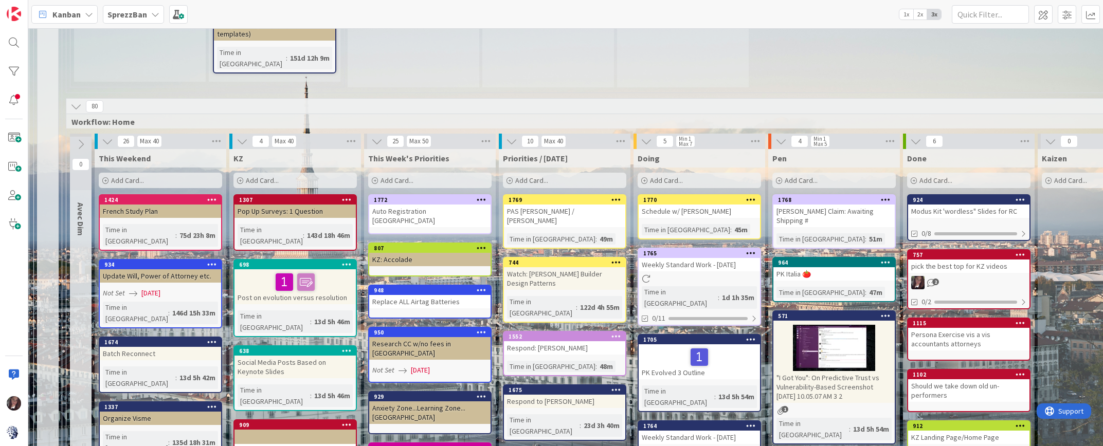
drag, startPoint x: 112, startPoint y: 10, endPoint x: 120, endPoint y: 13, distance: 8.3
click at [118, 12] on b "SprezzBan" at bounding box center [128, 14] width 40 height 10
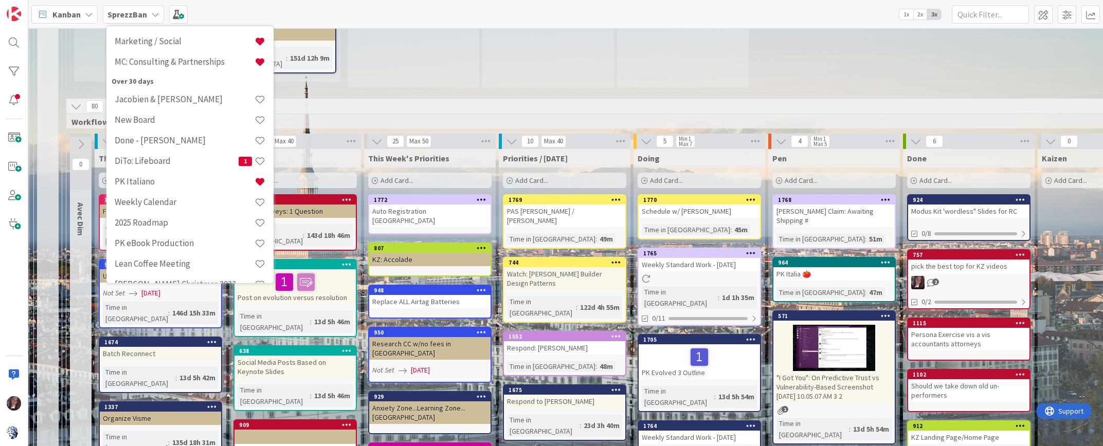
scroll to position [302, 0]
click at [162, 160] on h4 "DiTo: Lifeboard" at bounding box center [177, 159] width 124 height 10
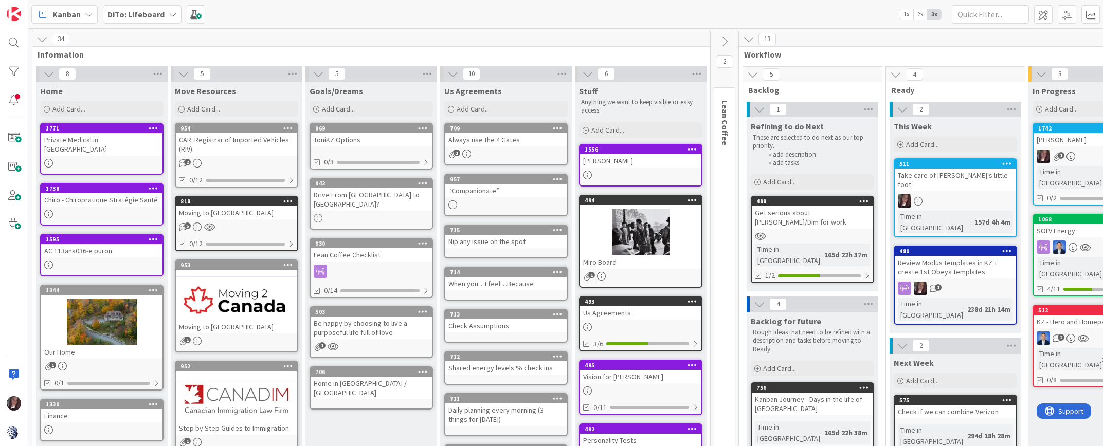
click at [115, 145] on div "Private Medical in Canada" at bounding box center [101, 144] width 121 height 23
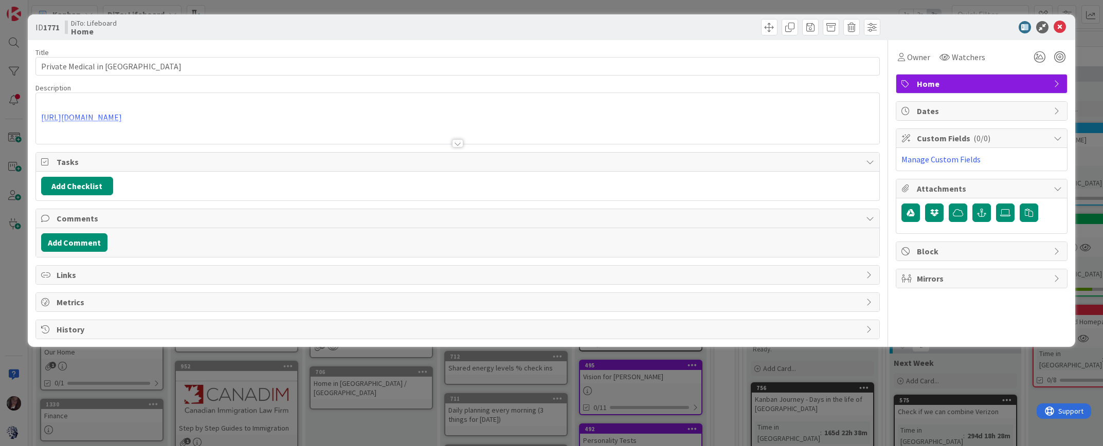
click at [126, 118] on div "Description https://cliniquesmedicaleslacroix.com/fr/tarifs/" at bounding box center [457, 113] width 845 height 61
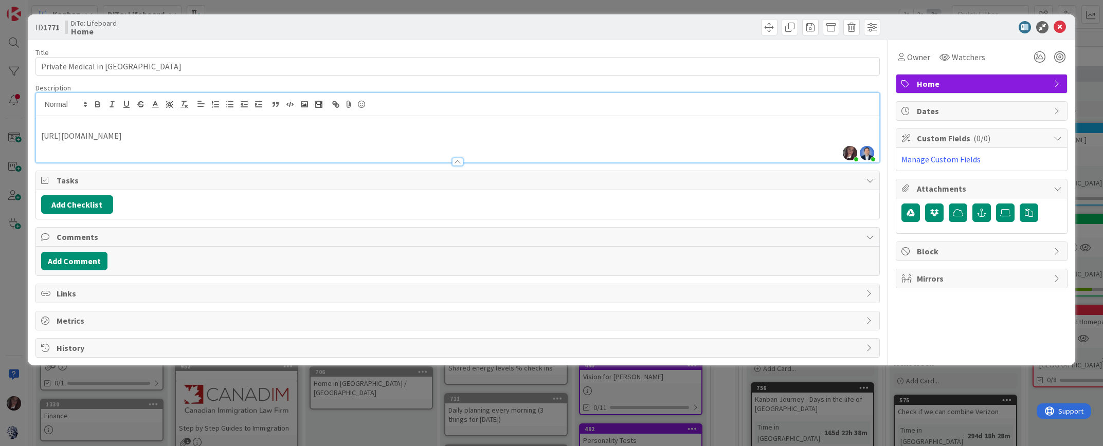
drag, startPoint x: 197, startPoint y: 136, endPoint x: 51, endPoint y: 137, distance: 145.6
click at [31, 135] on div "ID 1771 DiTo: Lifeboard Home Title 25 / 128 Private Medical in Canada Descripti…" at bounding box center [552, 189] width 1048 height 351
copy p "https://cliniquesmedicaleslacroix.com/fr/tarifs/"
click at [1060, 27] on icon at bounding box center [1060, 27] width 12 height 12
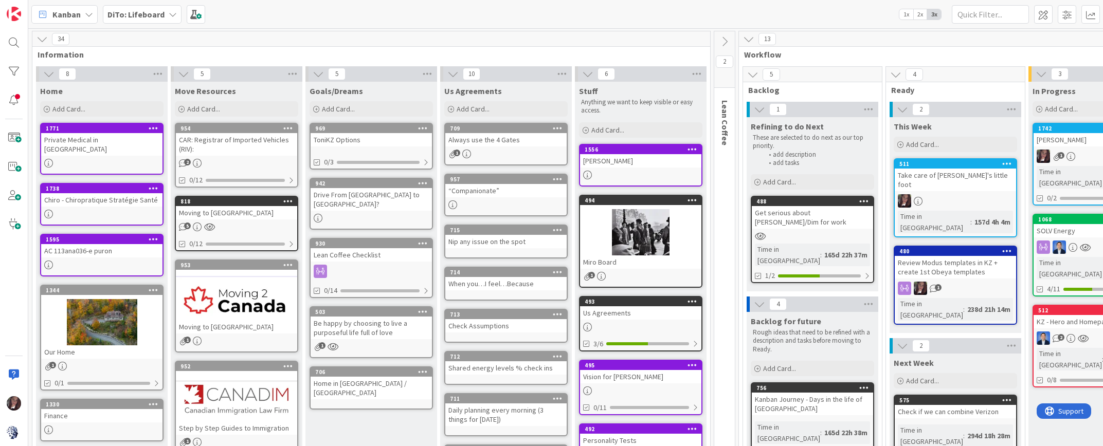
click at [78, 141] on div "Private Medical in Canada" at bounding box center [101, 144] width 121 height 23
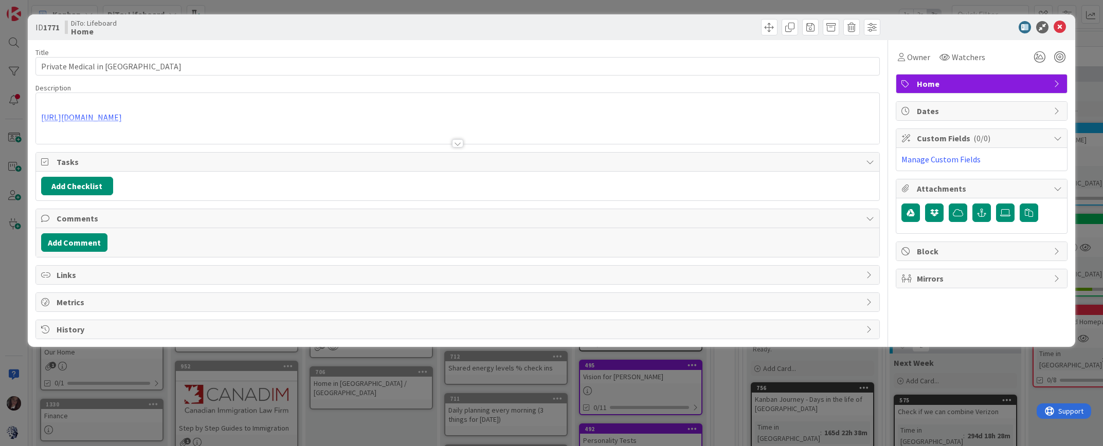
click at [153, 118] on div at bounding box center [458, 131] width 844 height 26
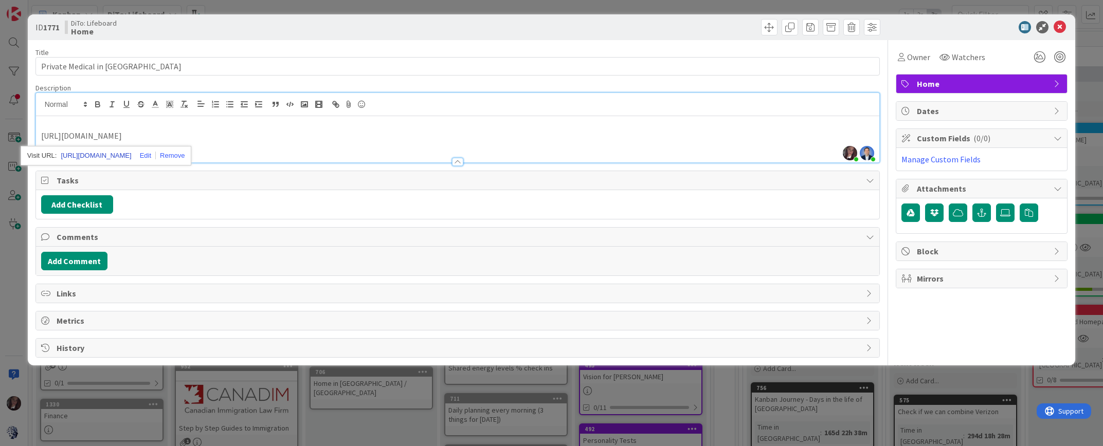
click at [131, 154] on link "https://cliniquesmedicaleslacroix.com/fr/tarifs" at bounding box center [96, 155] width 70 height 13
click at [1063, 27] on icon at bounding box center [1060, 27] width 12 height 12
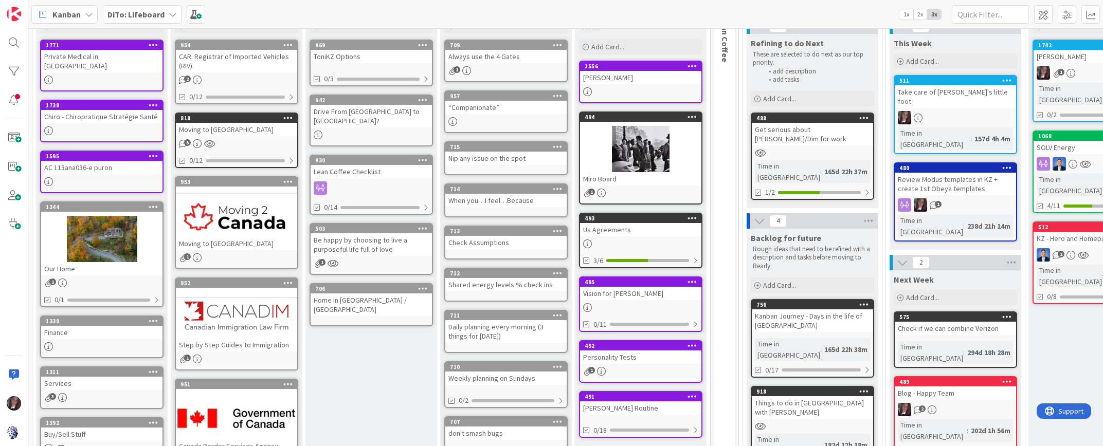
scroll to position [90, 0]
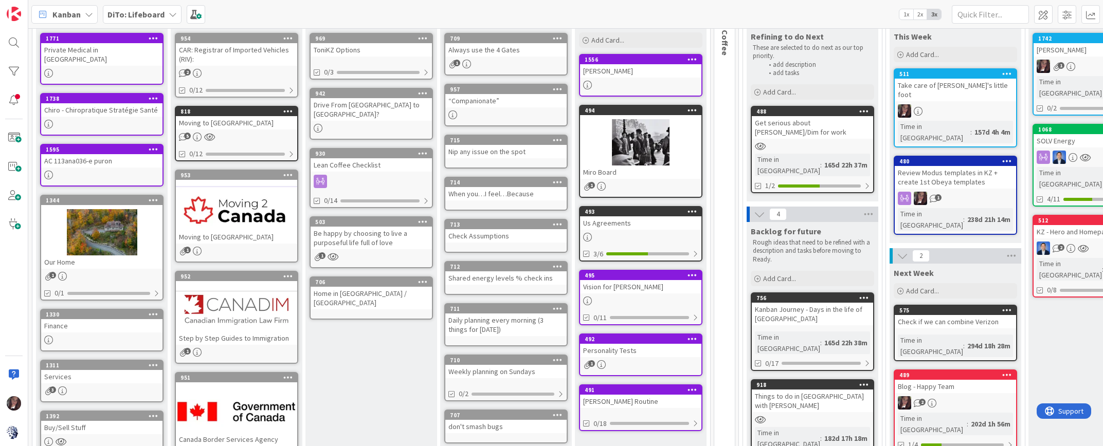
click at [90, 256] on div "Our Home" at bounding box center [101, 262] width 121 height 13
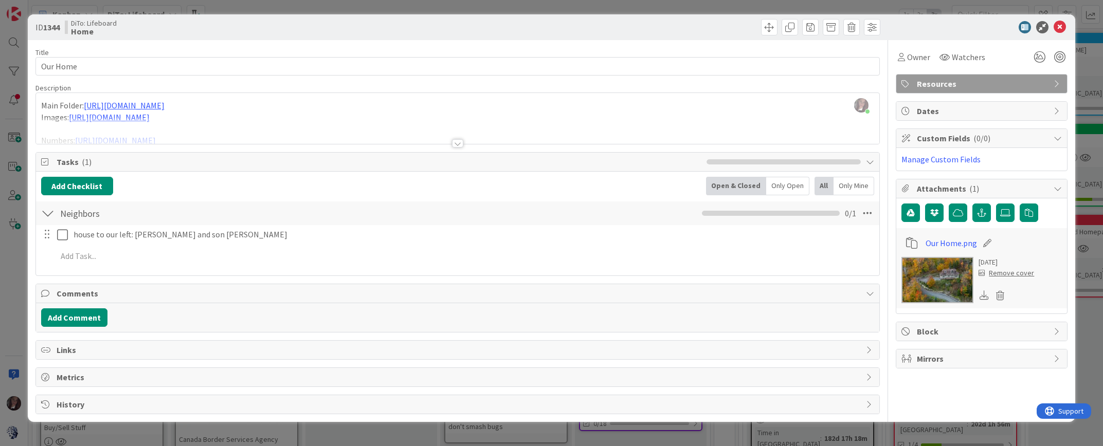
click at [542, 105] on div "Tonianne DeMaria just joined Main Folder: https://drive.google.com/drive/folder…" at bounding box center [458, 118] width 844 height 51
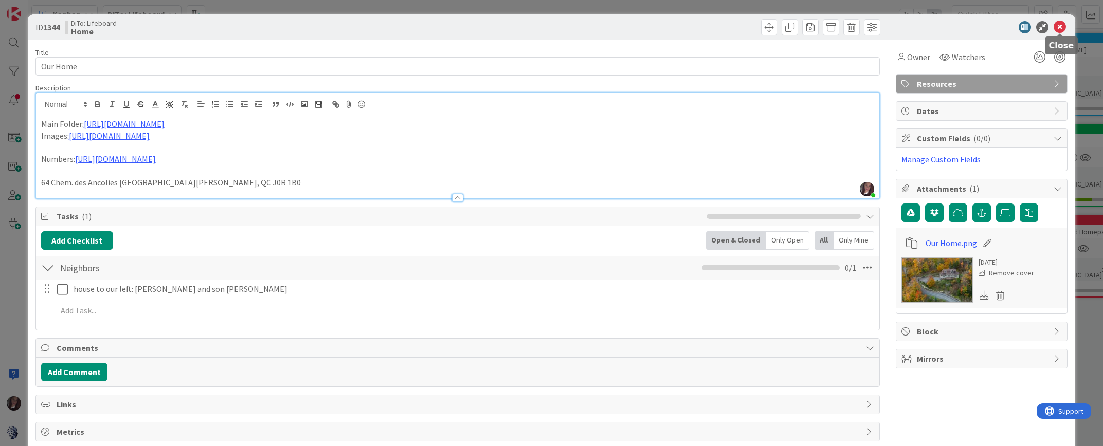
drag, startPoint x: 1061, startPoint y: 28, endPoint x: 1049, endPoint y: 28, distance: 11.8
click at [1060, 28] on icon at bounding box center [1060, 27] width 12 height 12
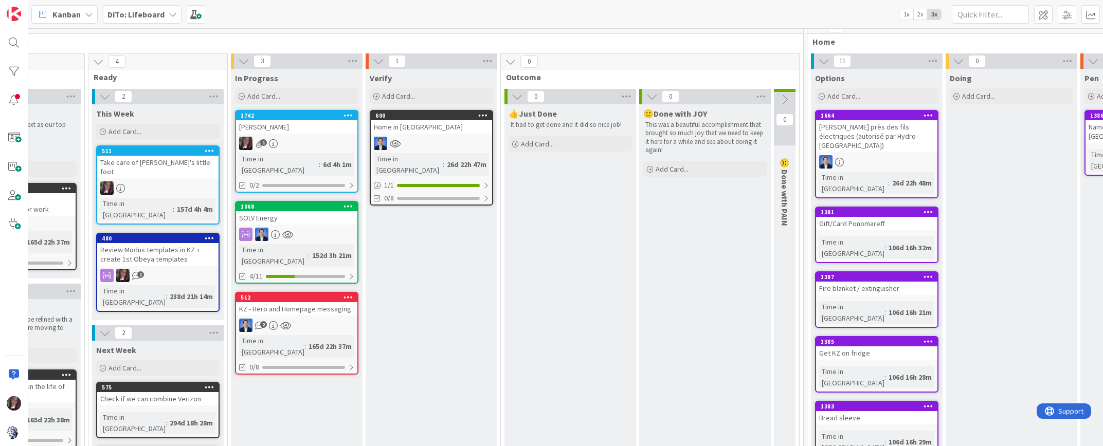
scroll to position [13, 795]
